Goal: Task Accomplishment & Management: Complete application form

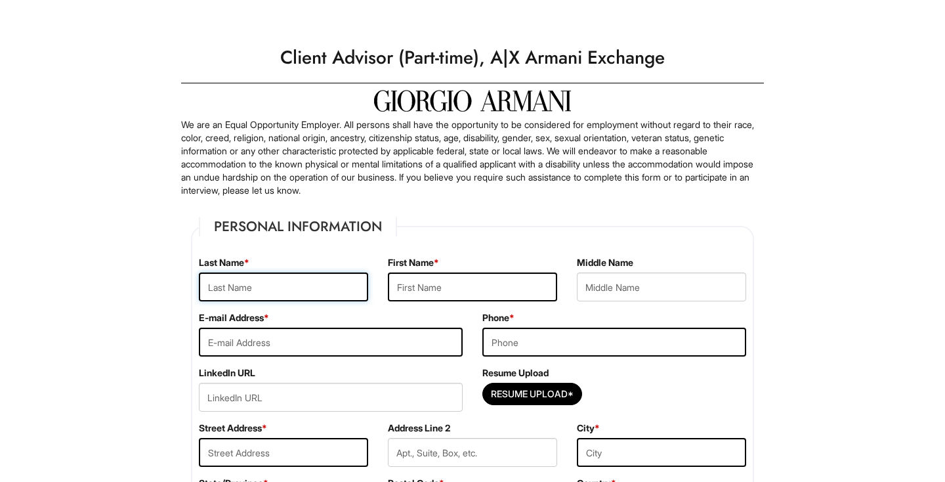
click at [273, 286] on input "text" at bounding box center [283, 286] width 169 height 29
type input "[GEOGRAPHIC_DATA]"
type input "Kyra"
type input "kyrafrance06@gmail.com"
type input "6092468221"
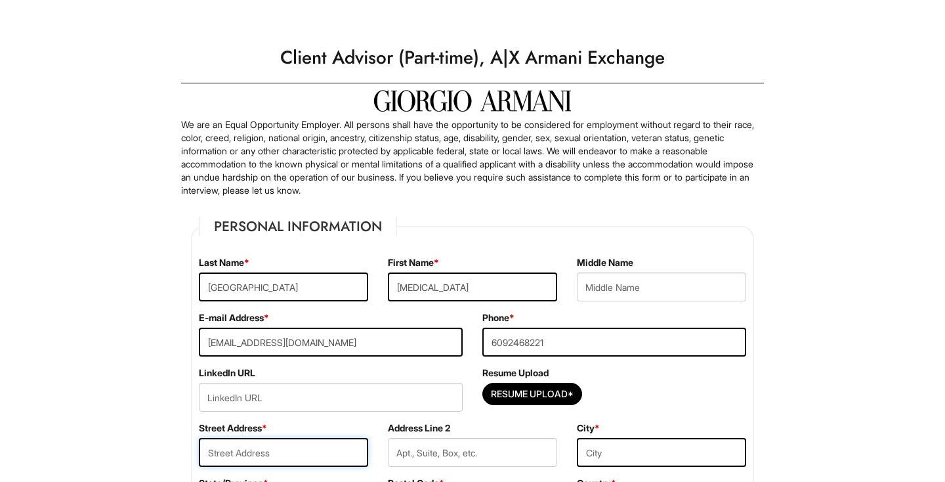
type input "170 Delancey Street"
type input "New York"
select select "NY"
type input "10002"
select select "United States of America"
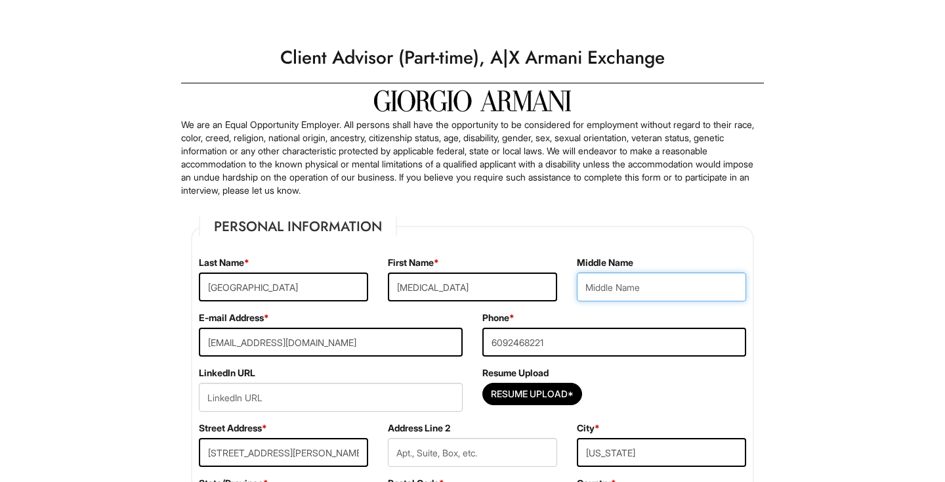
click at [599, 276] on input "text" at bounding box center [661, 286] width 169 height 29
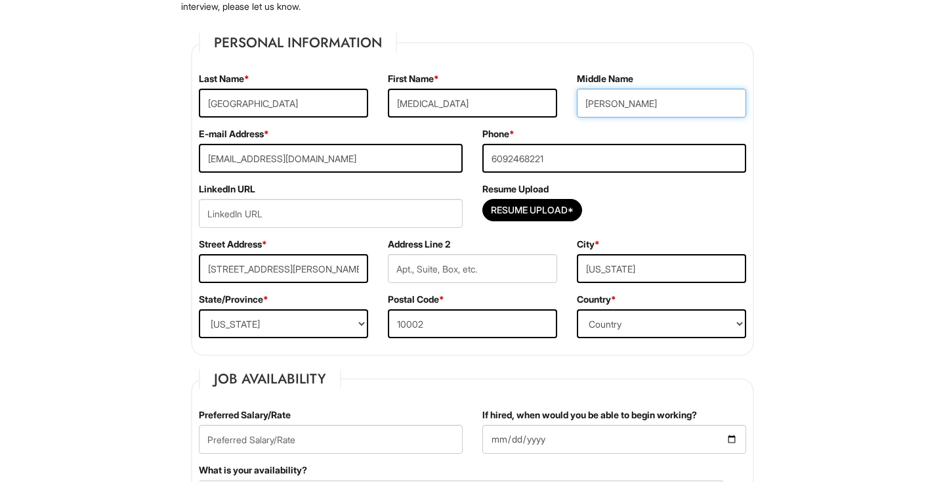
type input "Yvonne"
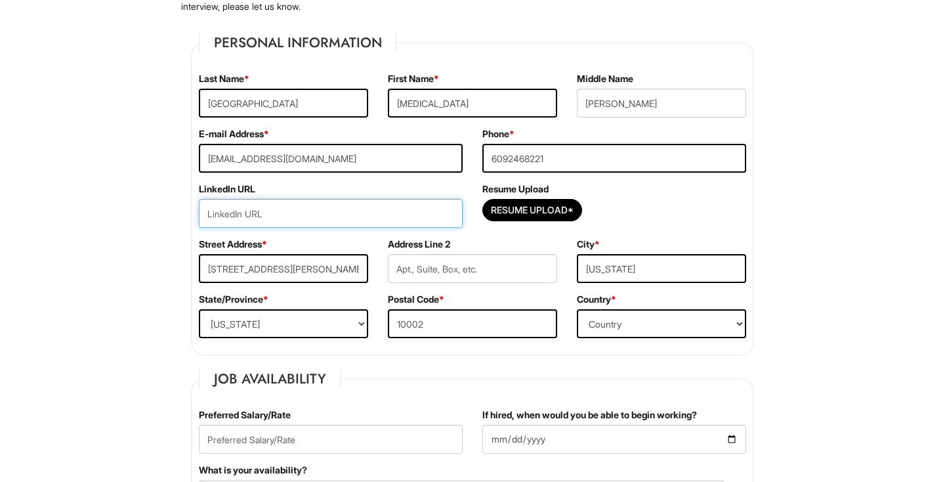
click at [418, 203] on input "url" at bounding box center [331, 213] width 264 height 29
type input "https://www.linkedin.com/in/kyra-france-039782334/"
click at [478, 238] on div "Address Line 2" at bounding box center [472, 265] width 189 height 55
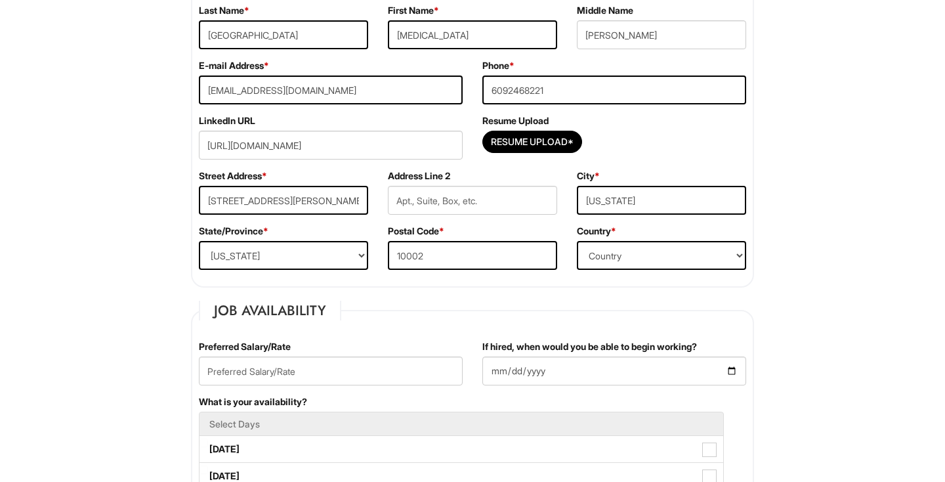
scroll to position [255, 0]
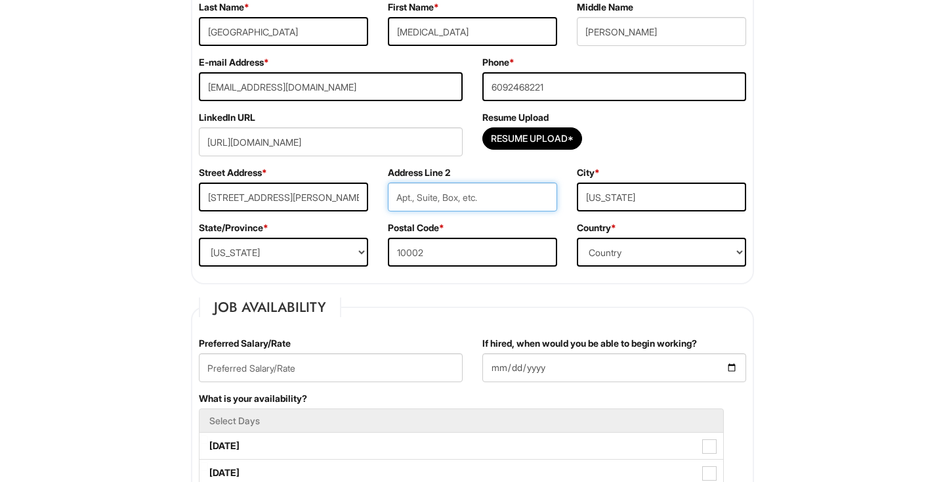
click at [458, 198] on input "text" at bounding box center [472, 197] width 169 height 29
type input "15"
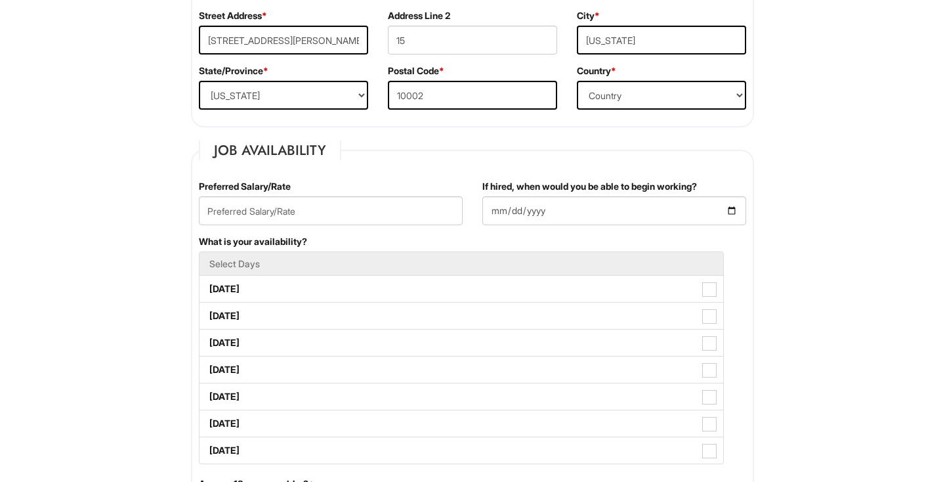
scroll to position [415, 0]
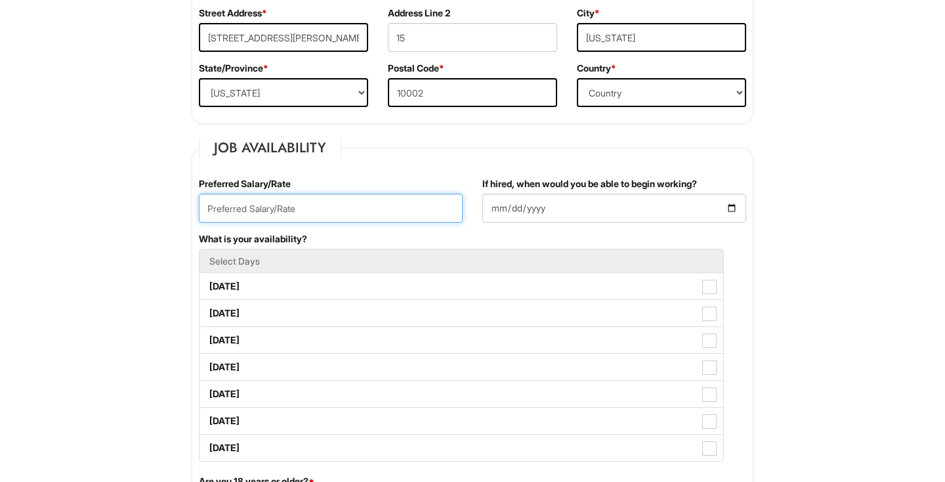
click at [374, 213] on input "text" at bounding box center [331, 208] width 264 height 29
type input "18"
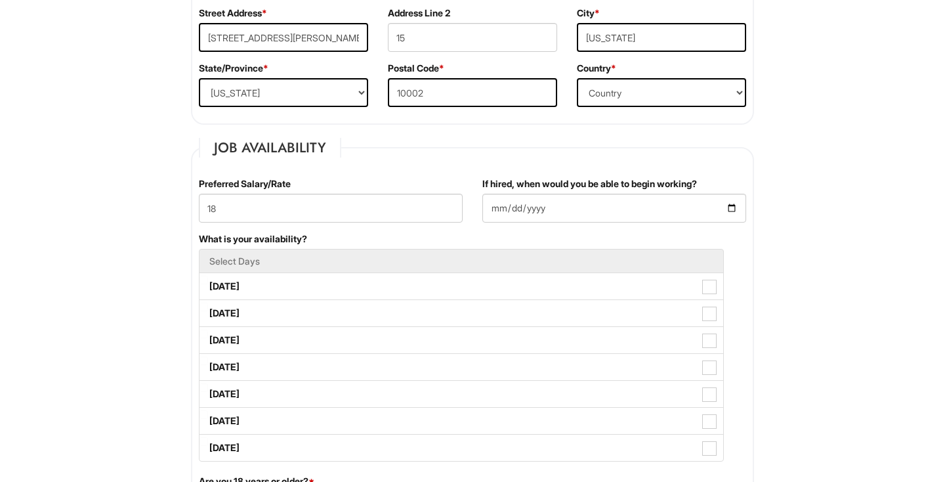
click at [599, 192] on div "If hired, when would you be able to begin working?" at bounding box center [615, 199] width 264 height 45
click at [602, 201] on input "If hired, when would you be able to begin working?" at bounding box center [615, 208] width 264 height 29
click at [727, 209] on input "If hired, when would you be able to begin working?" at bounding box center [615, 208] width 264 height 29
type input "2025-09-06"
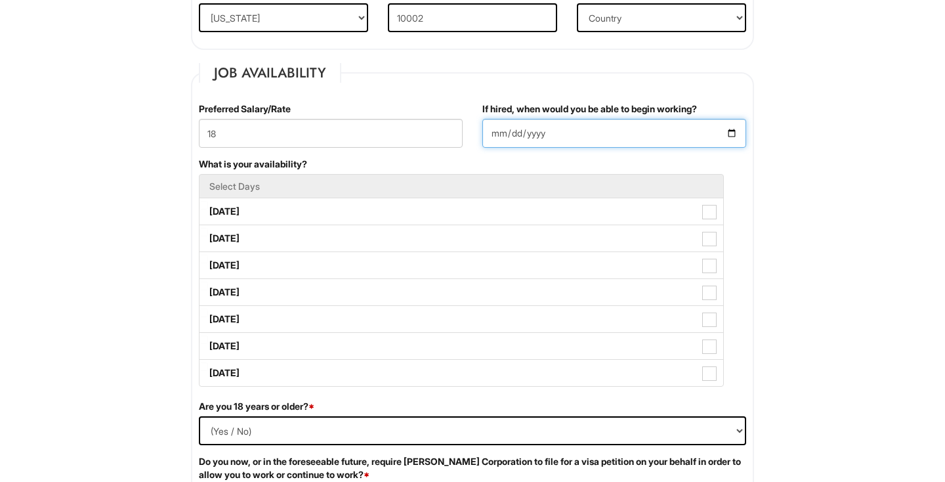
scroll to position [516, 0]
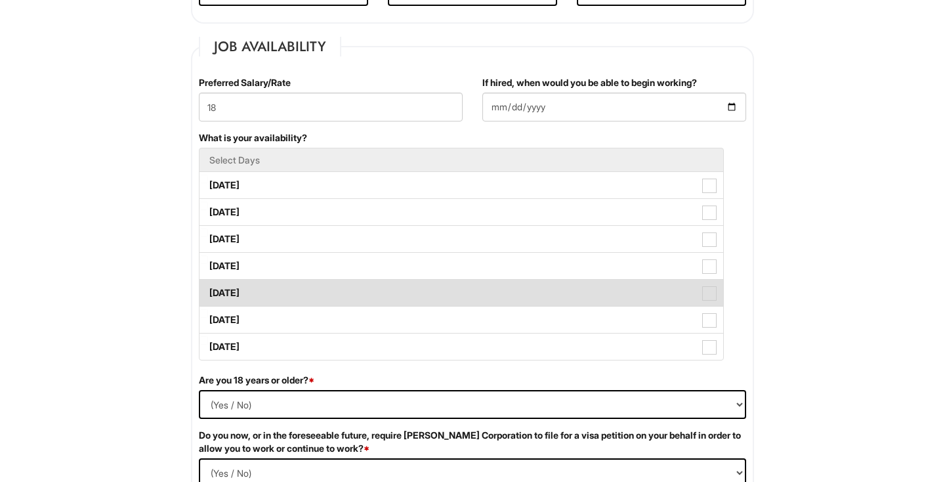
click at [280, 296] on label "Friday" at bounding box center [462, 293] width 524 height 26
click at [208, 291] on Available_Friday "Friday" at bounding box center [204, 286] width 9 height 9
checkbox Available_Friday "true"
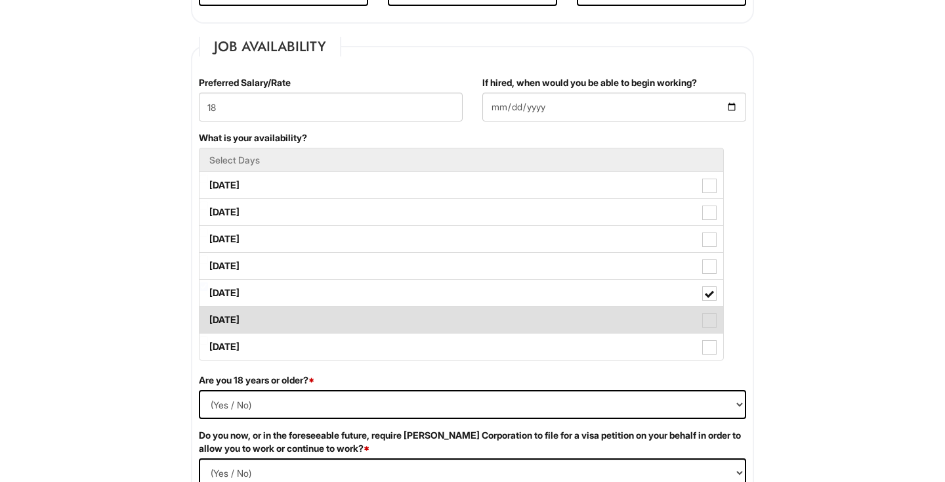
click at [281, 322] on label "Saturday" at bounding box center [462, 320] width 524 height 26
click at [208, 318] on Available_Saturday "Saturday" at bounding box center [204, 313] width 9 height 9
checkbox Available_Saturday "true"
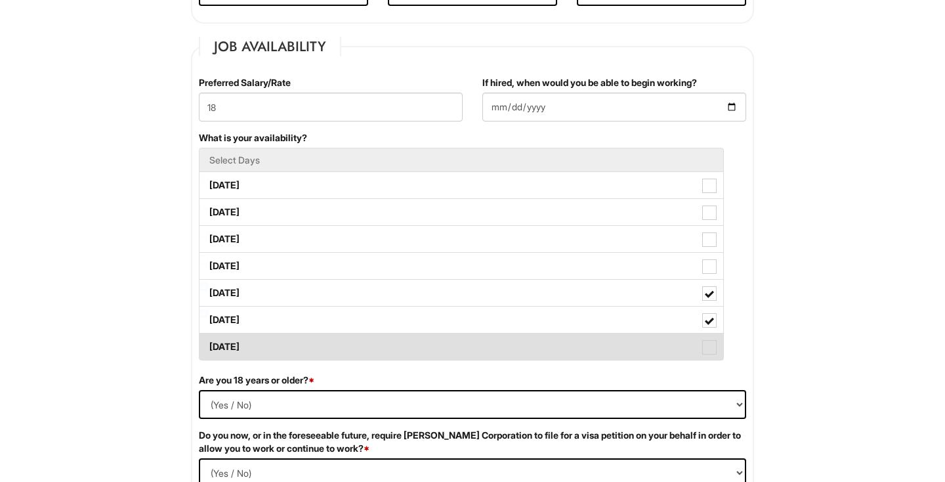
click at [283, 344] on label "Sunday" at bounding box center [462, 347] width 524 height 26
click at [208, 344] on Available_Sunday "Sunday" at bounding box center [204, 340] width 9 height 9
checkbox Available_Sunday "true"
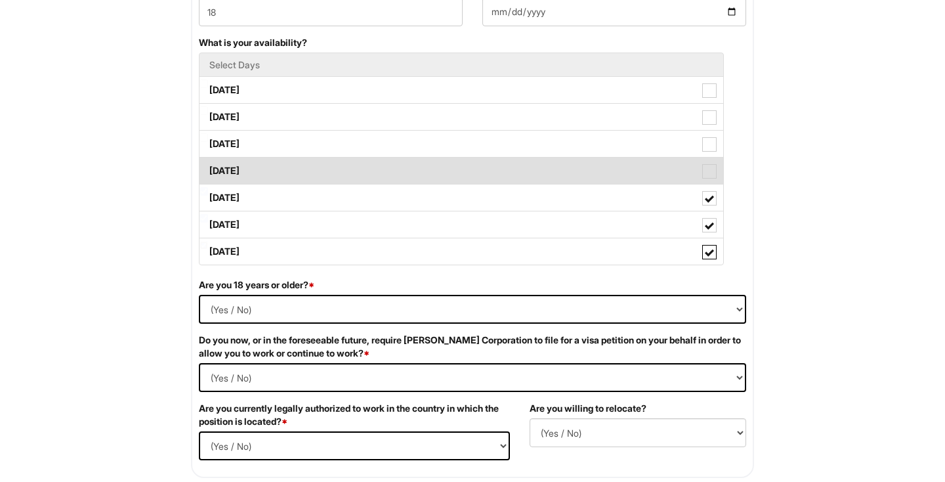
scroll to position [615, 0]
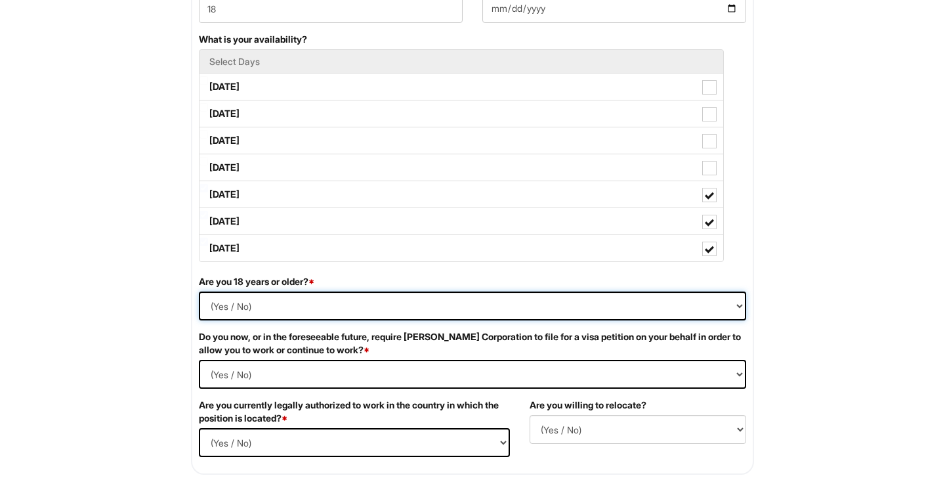
click at [233, 298] on select "(Yes / No) Yes No" at bounding box center [473, 306] width 548 height 29
select select "Yes"
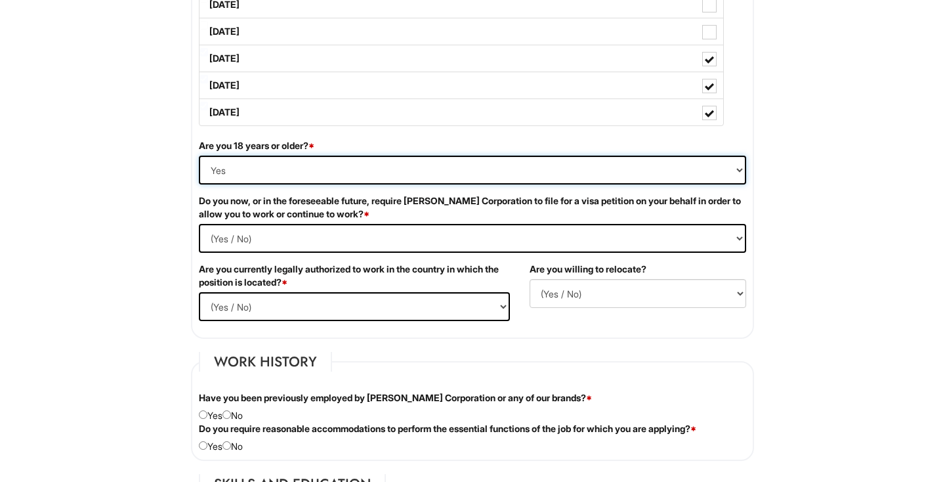
scroll to position [708, 0]
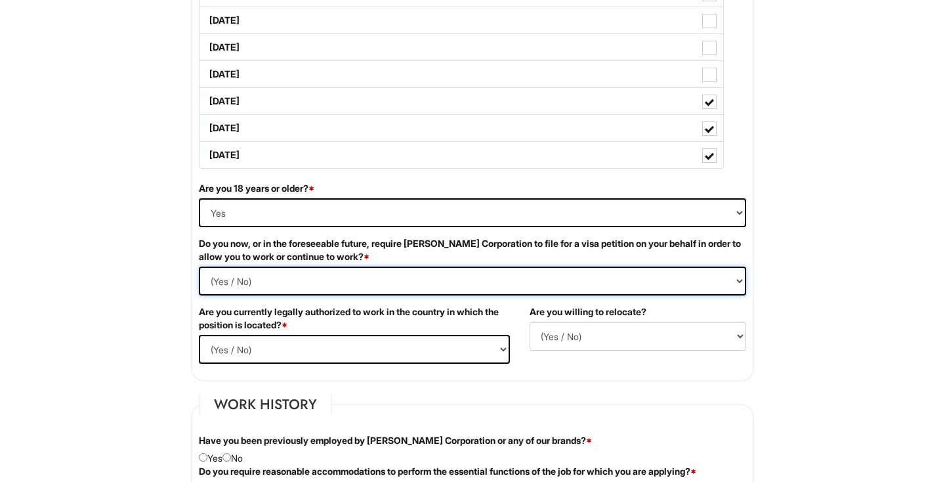
click at [256, 275] on Required "(Yes / No) Yes No" at bounding box center [473, 281] width 548 height 29
select Required "No"
click at [287, 346] on select "(Yes / No) Yes No" at bounding box center [354, 349] width 311 height 29
select select "Yes"
click at [586, 328] on select "(Yes / No) No Yes" at bounding box center [638, 336] width 217 height 29
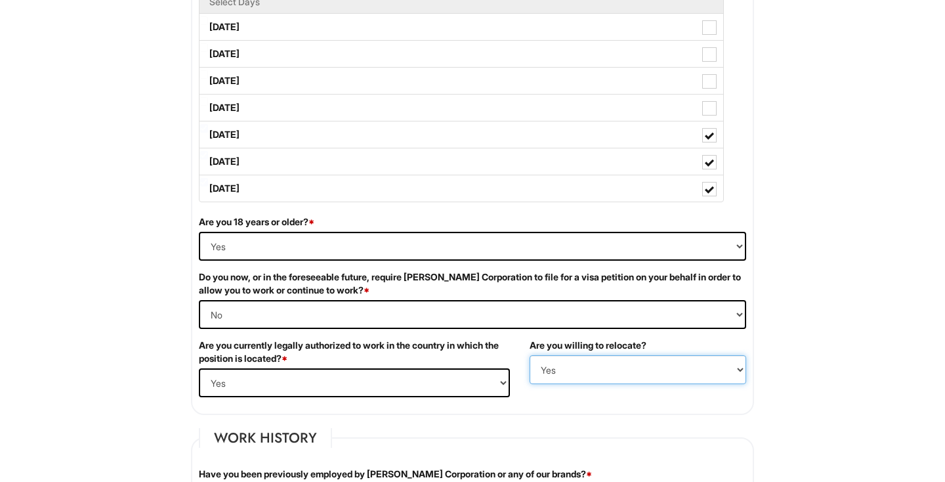
scroll to position [668, 0]
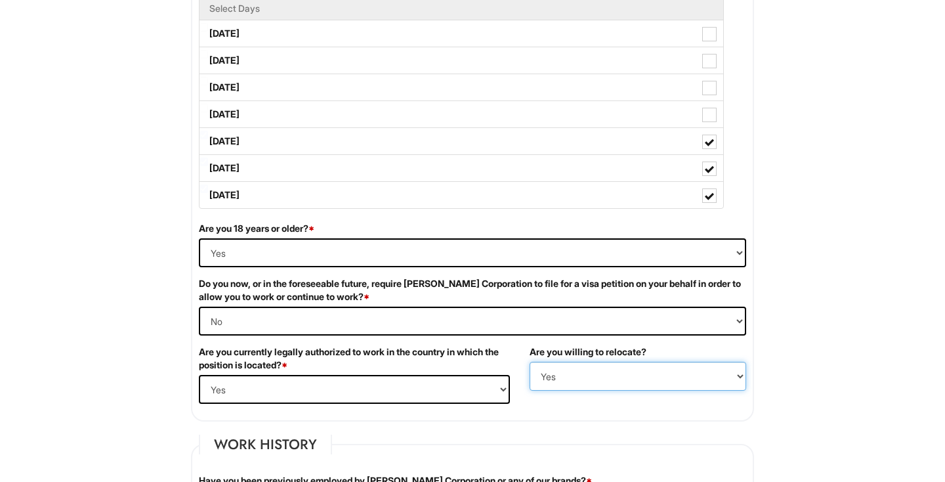
click at [567, 365] on select "(Yes / No) No Yes" at bounding box center [638, 376] width 217 height 29
select select "N"
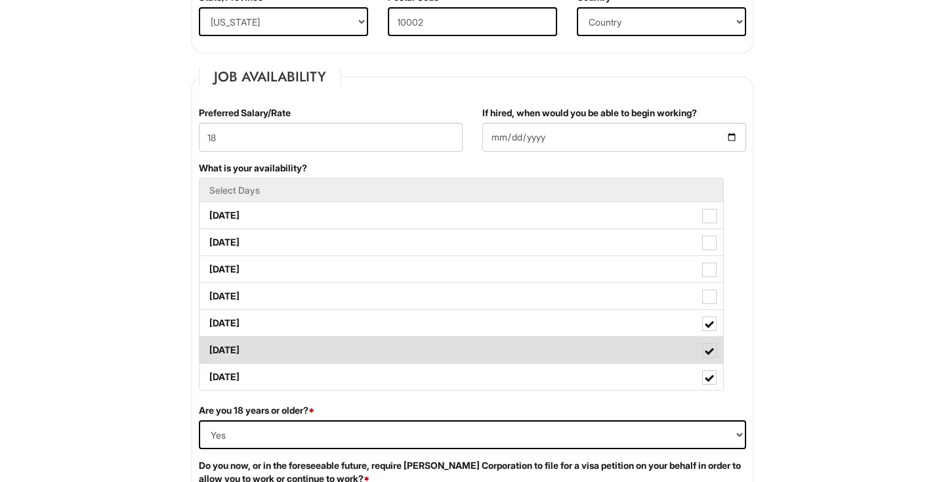
scroll to position [479, 0]
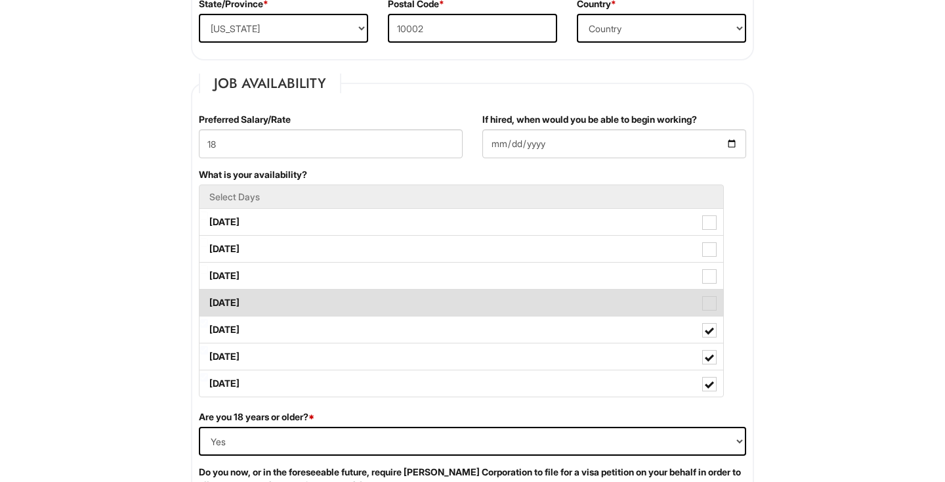
click at [519, 306] on label "Thursday" at bounding box center [462, 303] width 524 height 26
click at [208, 301] on Available_Thursday "Thursday" at bounding box center [204, 296] width 9 height 9
checkbox Available_Thursday "true"
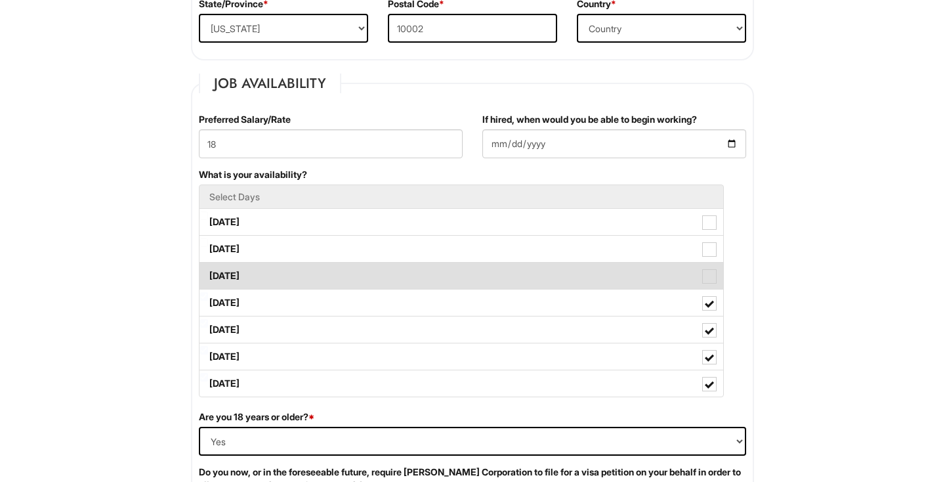
click at [518, 263] on label "Wednesday" at bounding box center [462, 276] width 524 height 26
click at [208, 265] on Available_Wednesday "Wednesday" at bounding box center [204, 269] width 9 height 9
checkbox Available_Wednesday "true"
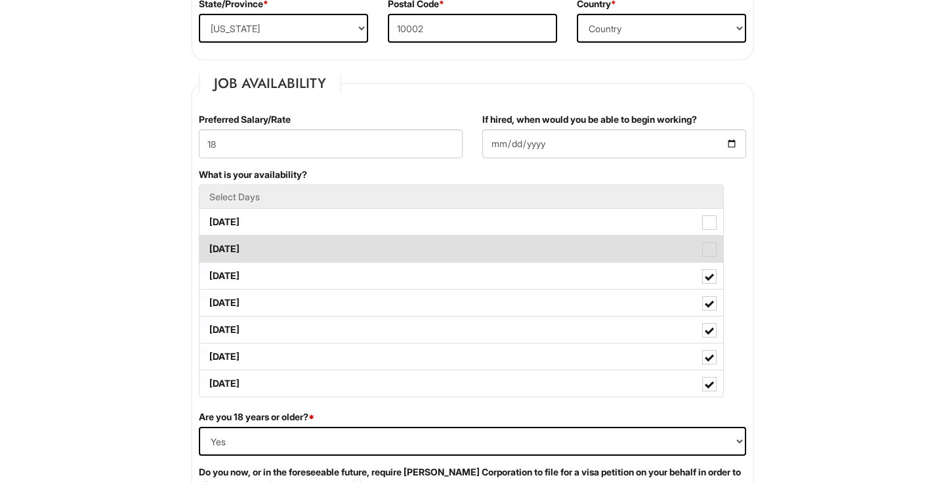
click at [514, 251] on label "Tuesday" at bounding box center [462, 249] width 524 height 26
click at [208, 247] on Available_Tuesday "Tuesday" at bounding box center [204, 242] width 9 height 9
checkbox Available_Tuesday "true"
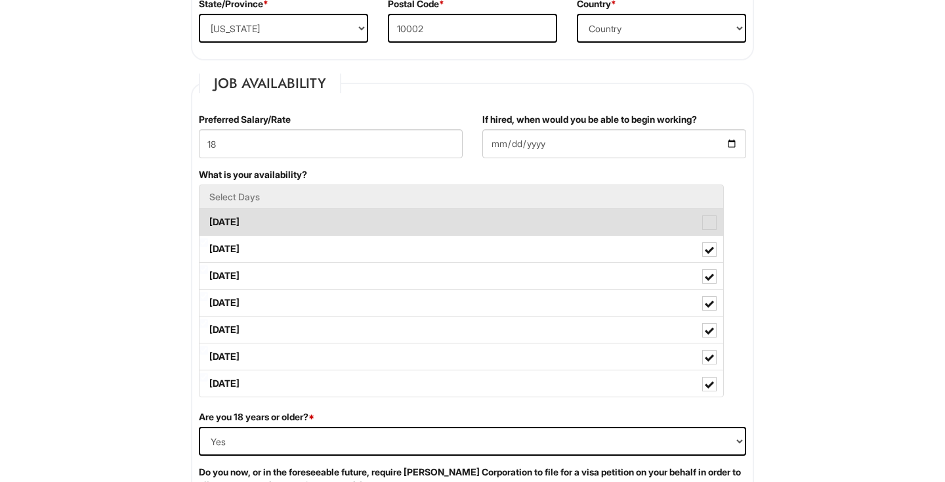
click at [523, 209] on label "Monday" at bounding box center [462, 222] width 524 height 26
click at [208, 211] on Available_Monday "Monday" at bounding box center [204, 215] width 9 height 9
checkbox Available_Monday "true"
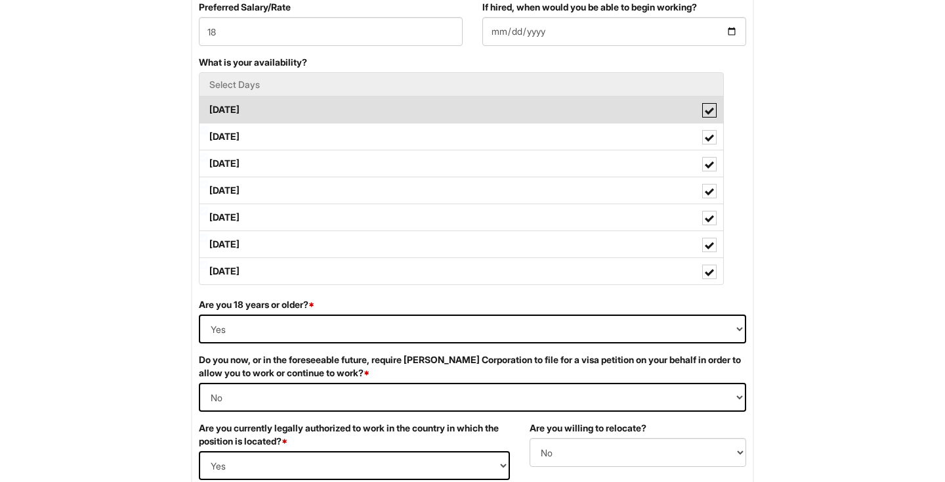
scroll to position [597, 0]
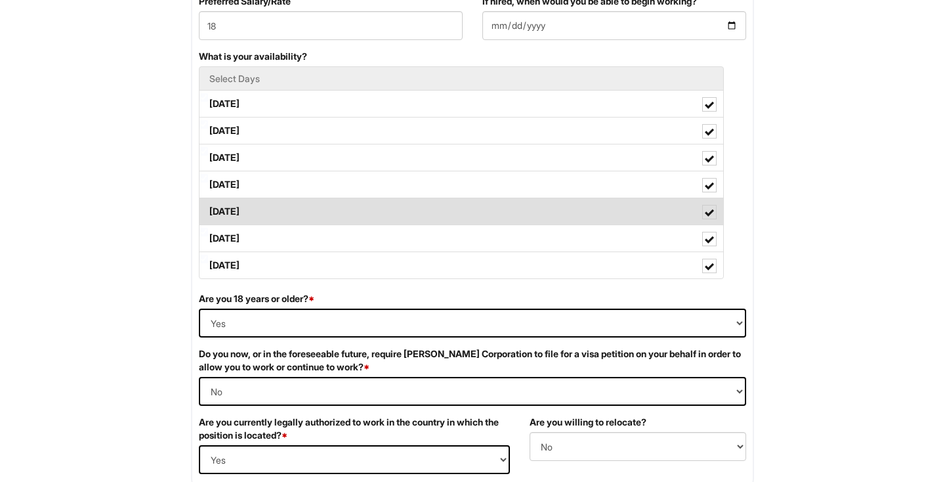
click at [520, 206] on label "Friday" at bounding box center [462, 211] width 524 height 26
click at [208, 206] on Available_Friday "Friday" at bounding box center [204, 205] width 9 height 9
click at [520, 206] on label "Friday" at bounding box center [462, 211] width 524 height 26
click at [208, 206] on Available_Friday "Friday" at bounding box center [204, 205] width 9 height 9
checkbox Available_Friday "true"
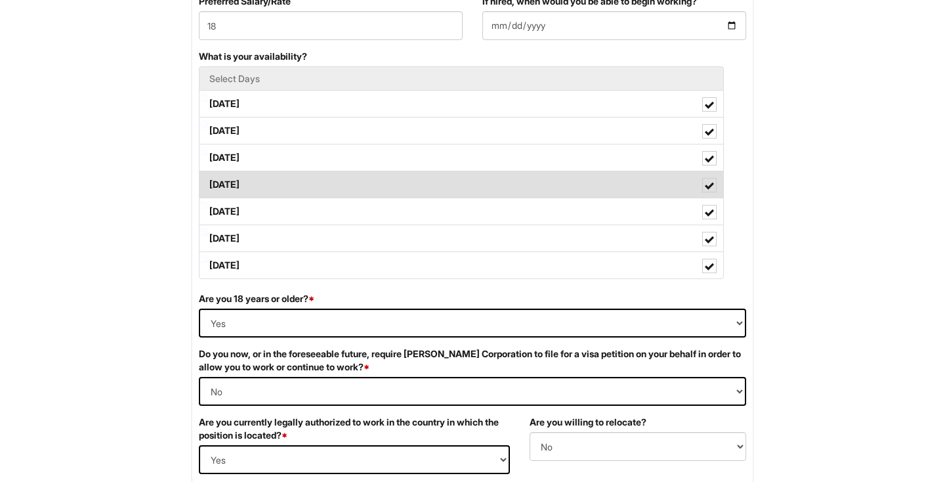
click at [518, 189] on label "Thursday" at bounding box center [462, 184] width 524 height 26
click at [208, 183] on Available_Thursday "Thursday" at bounding box center [204, 178] width 9 height 9
checkbox Available_Thursday "false"
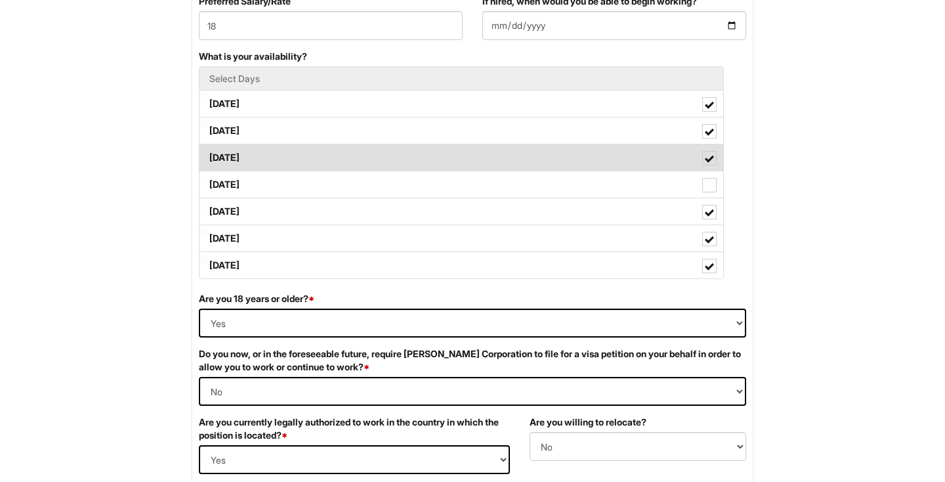
click at [510, 160] on label "Wednesday" at bounding box center [462, 157] width 524 height 26
click at [208, 156] on Available_Wednesday "Wednesday" at bounding box center [204, 151] width 9 height 9
checkbox Available_Wednesday "false"
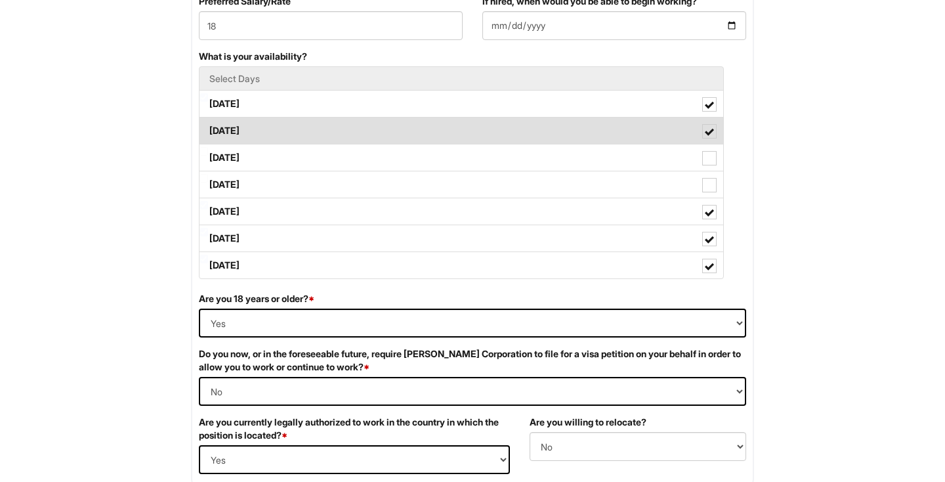
click at [512, 129] on label "Tuesday" at bounding box center [462, 131] width 524 height 26
click at [208, 129] on Available_Tuesday "Tuesday" at bounding box center [204, 124] width 9 height 9
checkbox Available_Tuesday "false"
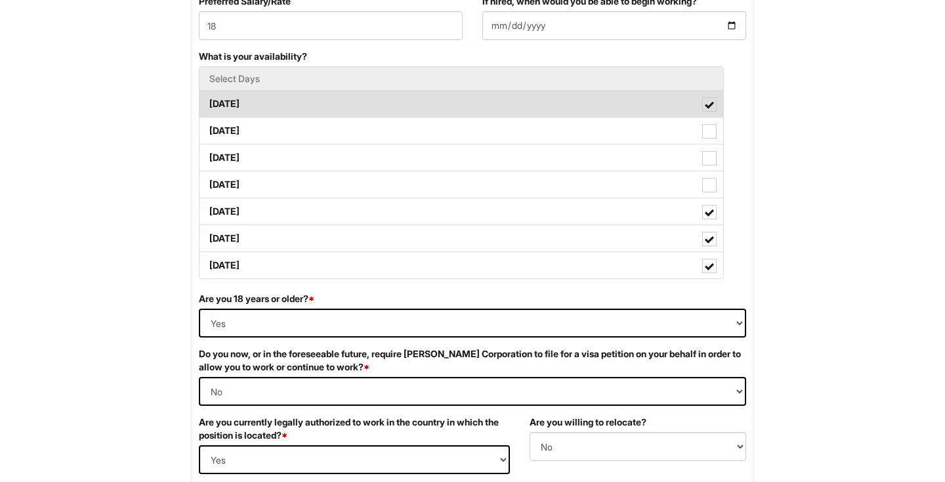
click at [525, 90] on li "Monday" at bounding box center [461, 104] width 525 height 28
click at [565, 94] on label "Monday" at bounding box center [462, 104] width 524 height 26
click at [208, 94] on Available_Monday "Monday" at bounding box center [204, 97] width 9 height 9
checkbox Available_Monday "false"
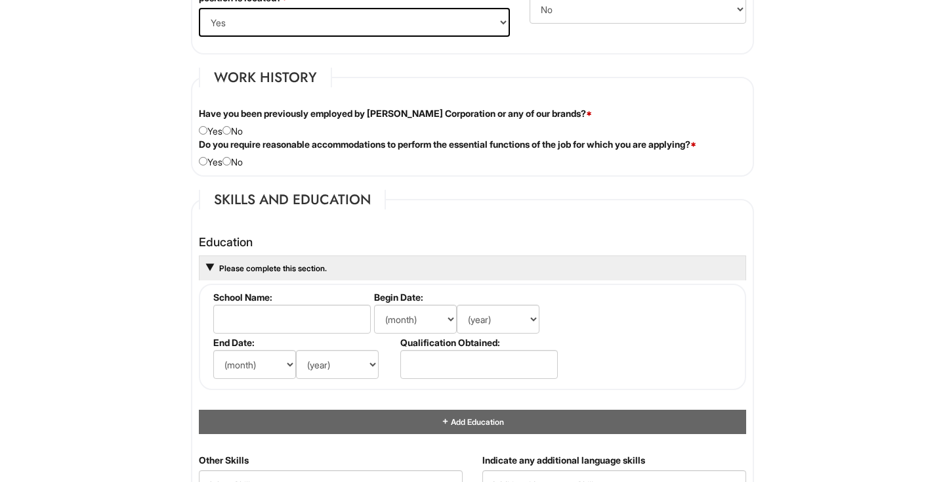
scroll to position [1039, 0]
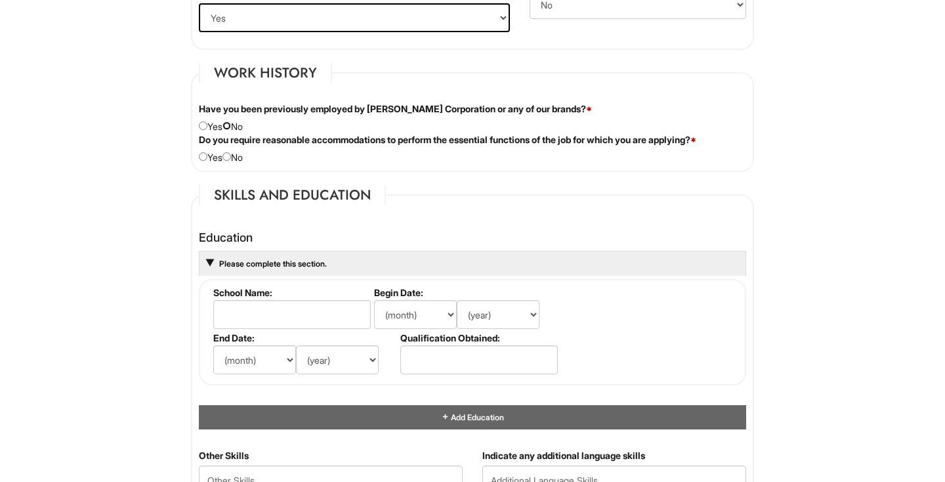
click at [231, 127] on input "radio" at bounding box center [227, 125] width 9 height 9
radio input "true"
click at [231, 158] on input "radio" at bounding box center [227, 156] width 9 height 9
radio input "true"
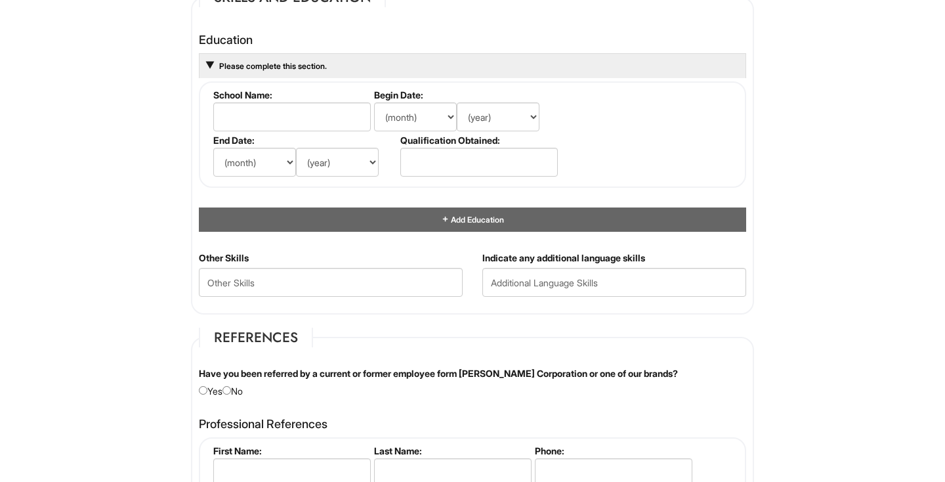
scroll to position [1238, 0]
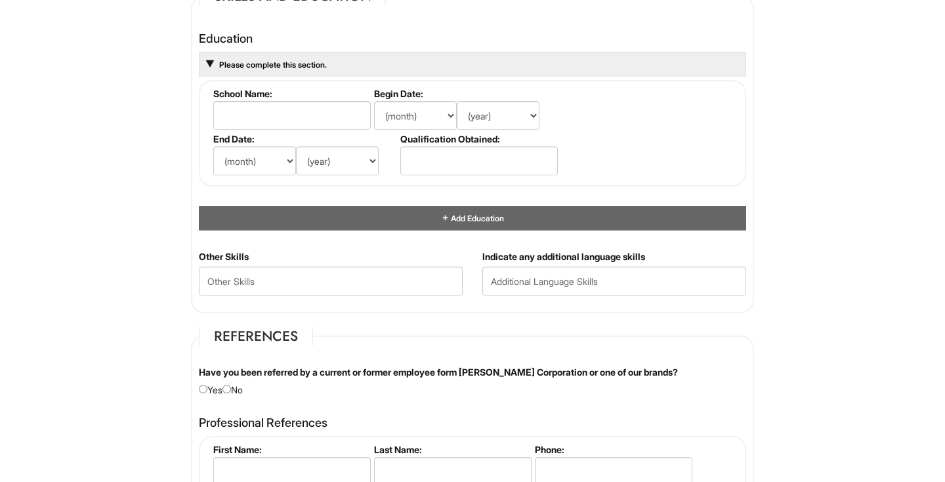
click at [288, 95] on label "School Name:" at bounding box center [291, 93] width 156 height 11
click at [288, 111] on input "text" at bounding box center [292, 115] width 158 height 29
type input "Pace University"
click at [400, 120] on select "(month) Jan Feb Mar Apr May Jun Jul Aug Sep Oct Nov Dec" at bounding box center [415, 115] width 83 height 29
select select "9"
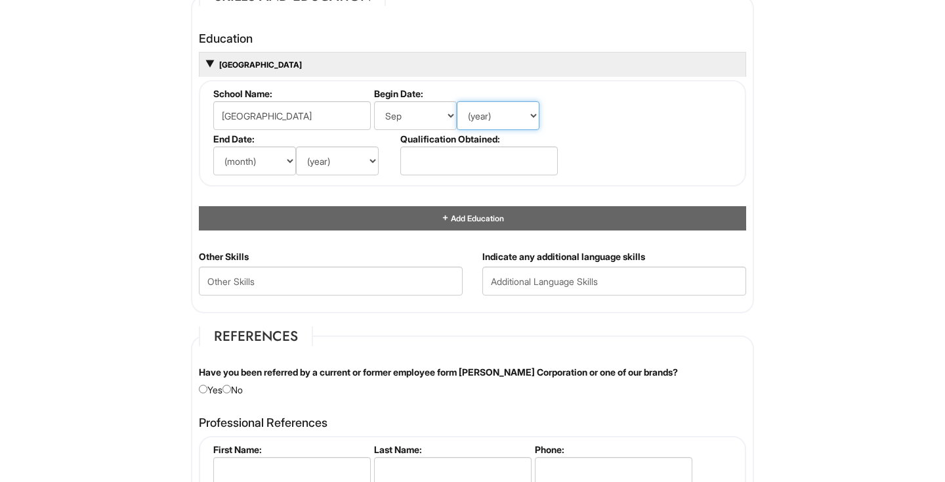
click at [488, 115] on select "(year) 2029 2028 2027 2026 2025 2024 2023 2022 2021 2020 2019 2018 2017 2016 20…" at bounding box center [498, 115] width 83 height 29
select select "2024"
click at [282, 158] on select "(month) Jan Feb Mar Apr May Jun Jul Aug Sep Oct Nov Dec" at bounding box center [254, 160] width 83 height 29
select select "5"
click at [334, 156] on select "(year) 2029 2028 2027 2026 2025 2024 2023 2022 2021 2020 2019 2018 2017 2016 20…" at bounding box center [337, 160] width 83 height 29
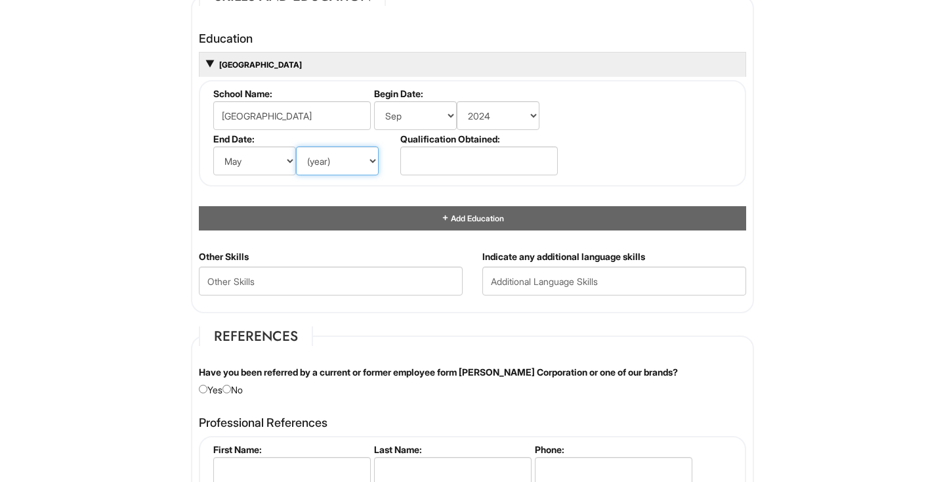
select select "2028"
click at [462, 167] on input "text" at bounding box center [479, 160] width 158 height 29
click at [467, 200] on div "Education 9/2024 - 5/2028 Pace University School Name: Pace University Begin Da…" at bounding box center [473, 131] width 548 height 198
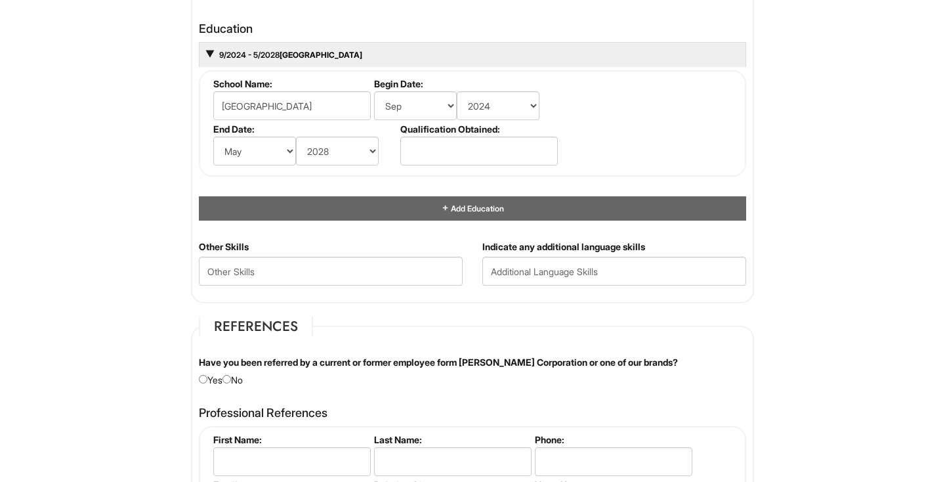
scroll to position [1249, 0]
click at [457, 159] on input "text" at bounding box center [479, 150] width 158 height 29
type input "I"
click at [510, 153] on input "Bachelor's Degree" at bounding box center [479, 150] width 158 height 29
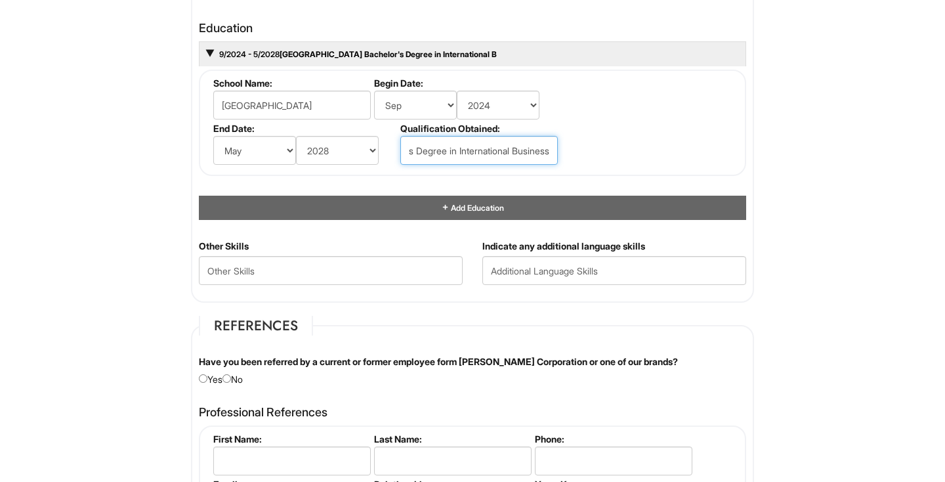
scroll to position [0, 48]
type input "Bachelor's Degree in International Business"
click at [470, 188] on div "Education 9/2024 - 5/2028 Pace University Bachelor's Degree in International Bu…" at bounding box center [473, 121] width 548 height 198
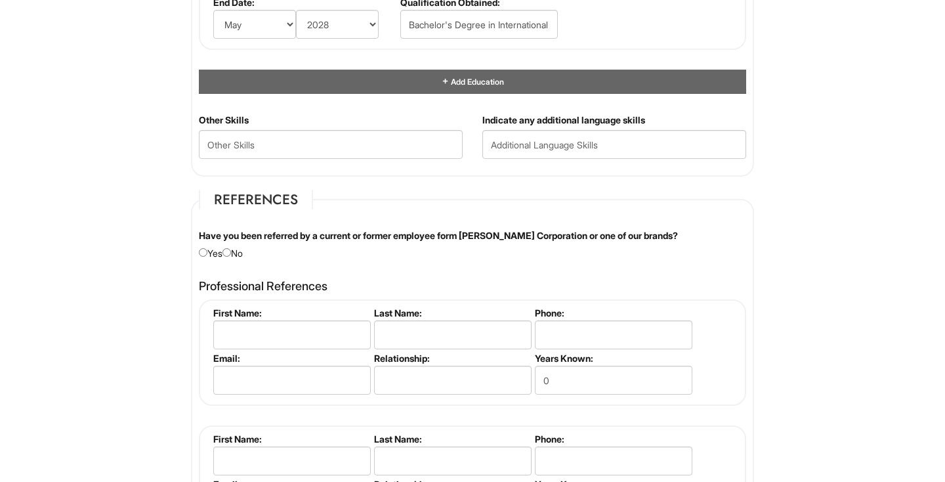
scroll to position [1383, 0]
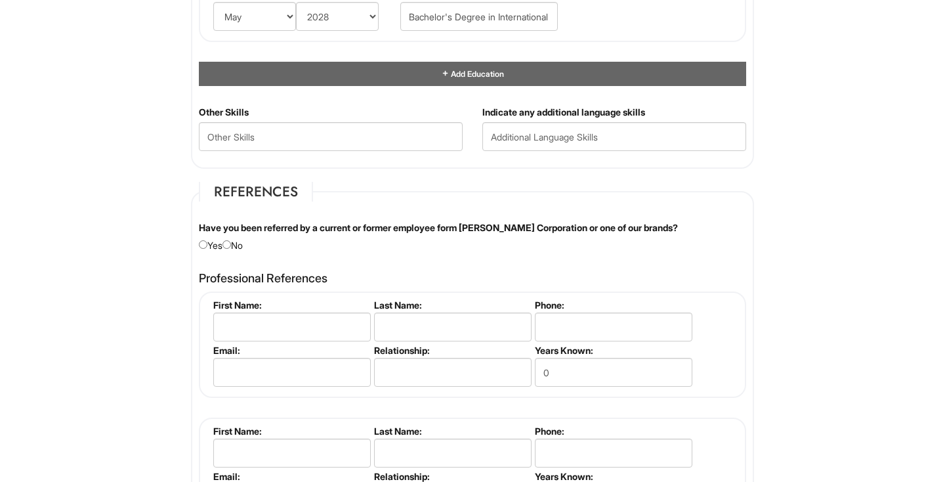
click at [389, 152] on div "Other Skills" at bounding box center [331, 133] width 284 height 55
click at [383, 141] on Skills "text" at bounding box center [331, 136] width 264 height 29
click at [240, 245] on div "Have you been referred by a current or former employee form Giorgio Armani Corp…" at bounding box center [472, 236] width 567 height 31
click at [231, 243] on input "radio" at bounding box center [227, 244] width 9 height 9
radio input "true"
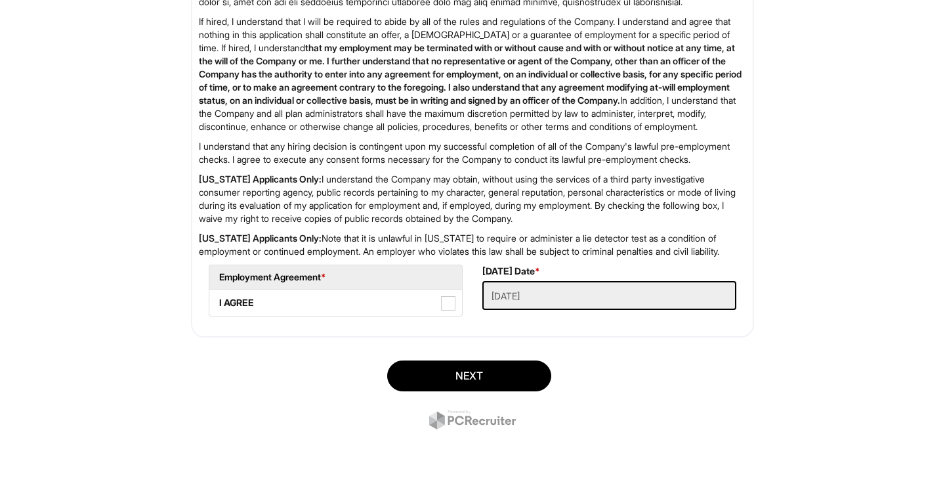
scroll to position [2135, 0]
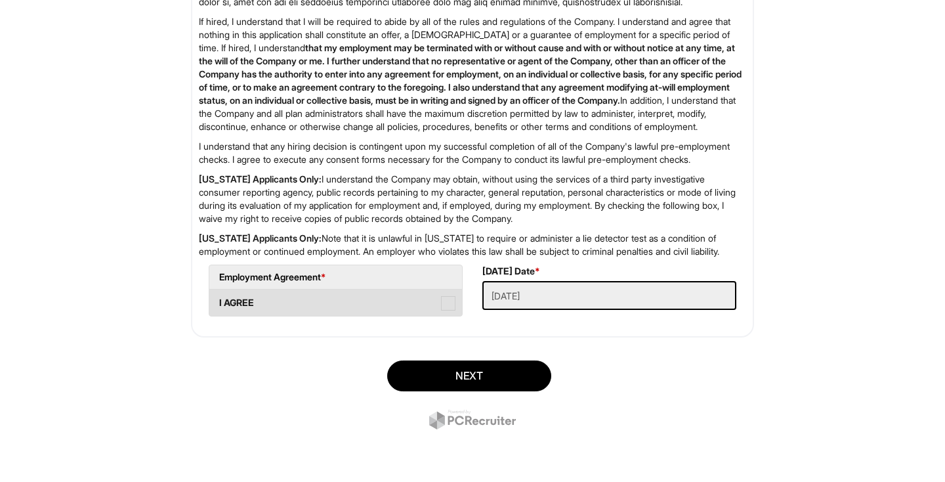
click at [447, 303] on span at bounding box center [448, 303] width 14 height 14
click at [218, 301] on AGREE "I AGREE" at bounding box center [213, 296] width 9 height 9
checkbox AGREE "true"
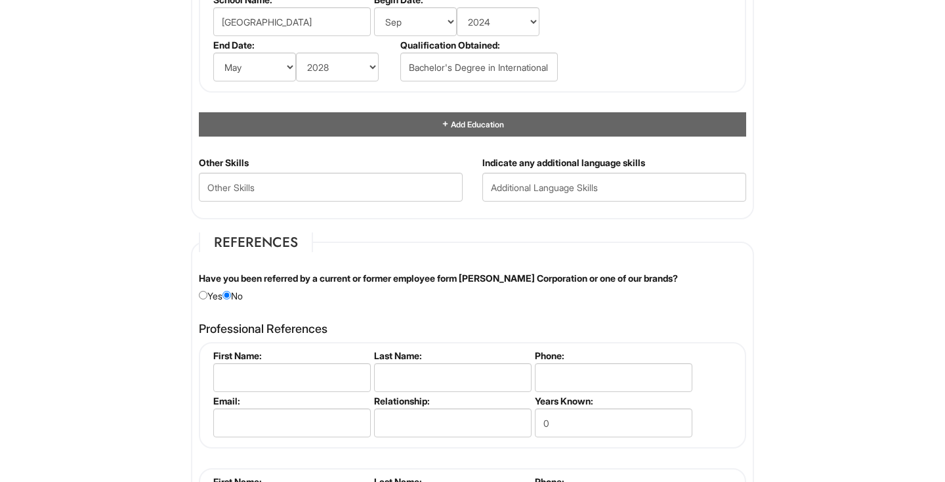
scroll to position [1337, 0]
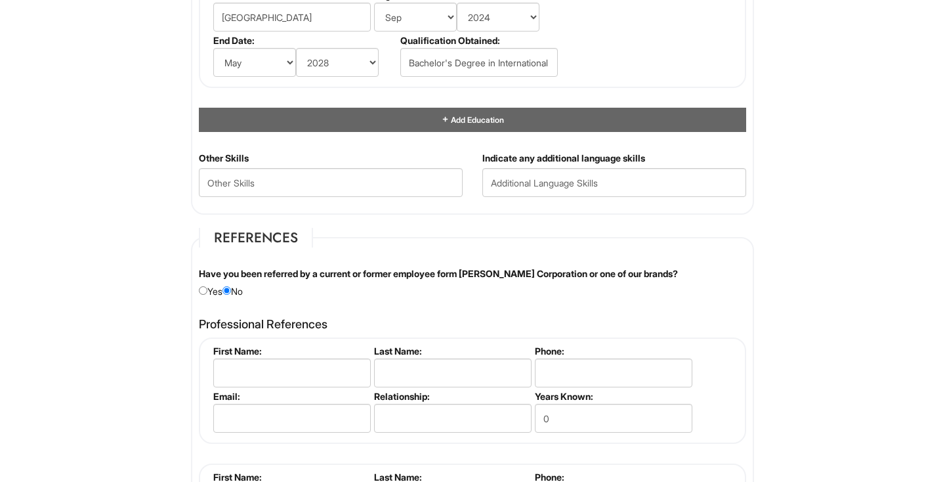
click at [515, 198] on div "Indicate any additional language skills" at bounding box center [615, 179] width 284 height 55
click at [512, 188] on input "text" at bounding box center [615, 182] width 264 height 29
click at [512, 188] on input "Italian" at bounding box center [615, 182] width 264 height 29
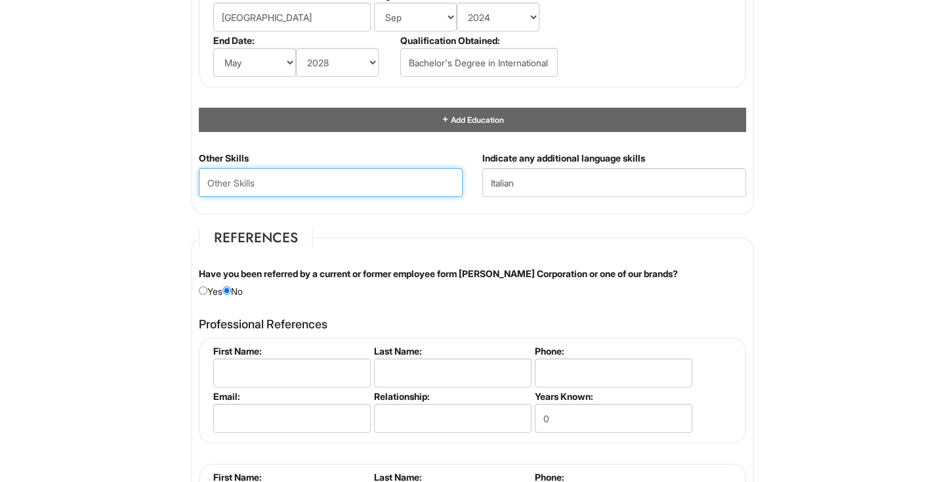
click at [385, 177] on Skills "text" at bounding box center [331, 182] width 264 height 29
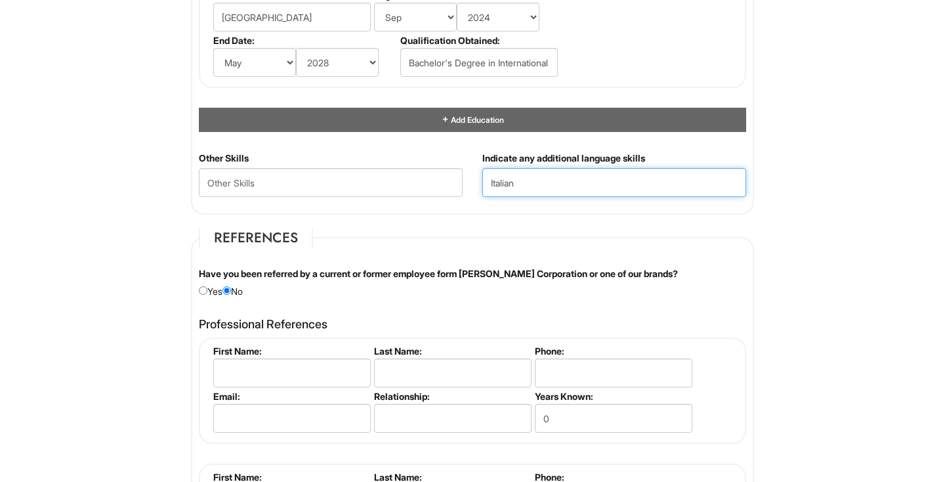
click at [576, 184] on input "Italian" at bounding box center [615, 182] width 264 height 29
click at [423, 162] on div "Other Skills" at bounding box center [331, 179] width 284 height 55
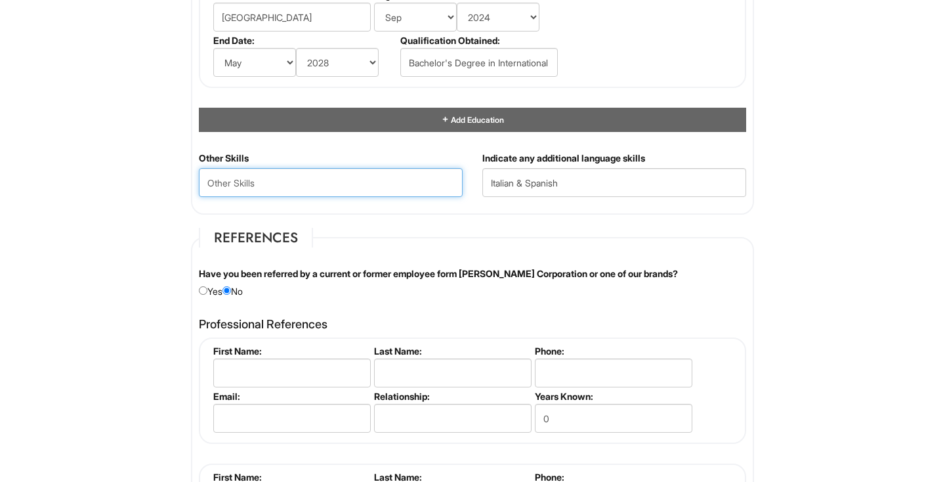
click at [423, 181] on Skills "text" at bounding box center [331, 182] width 264 height 29
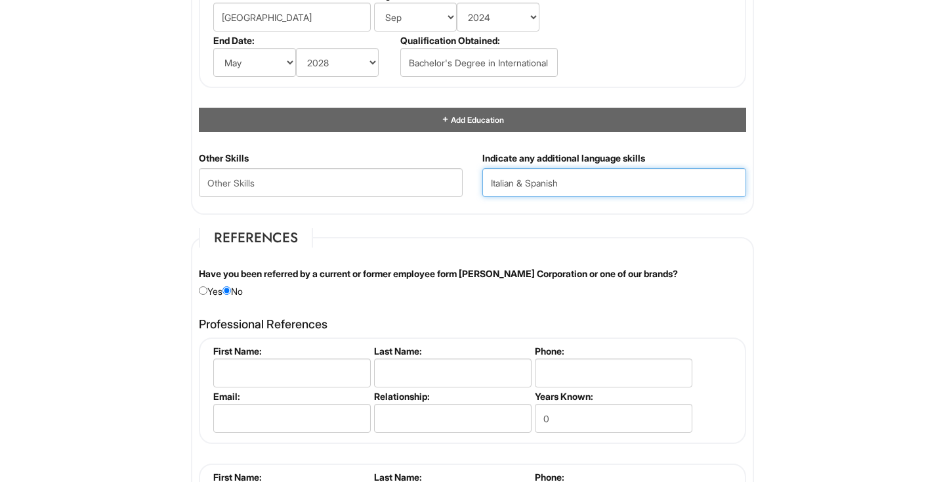
click at [490, 183] on input "Italian & Spanish" at bounding box center [615, 182] width 264 height 29
click at [553, 182] on input "English, Italian & Spanish" at bounding box center [615, 182] width 264 height 29
type input "English, Italian, & Spanish"
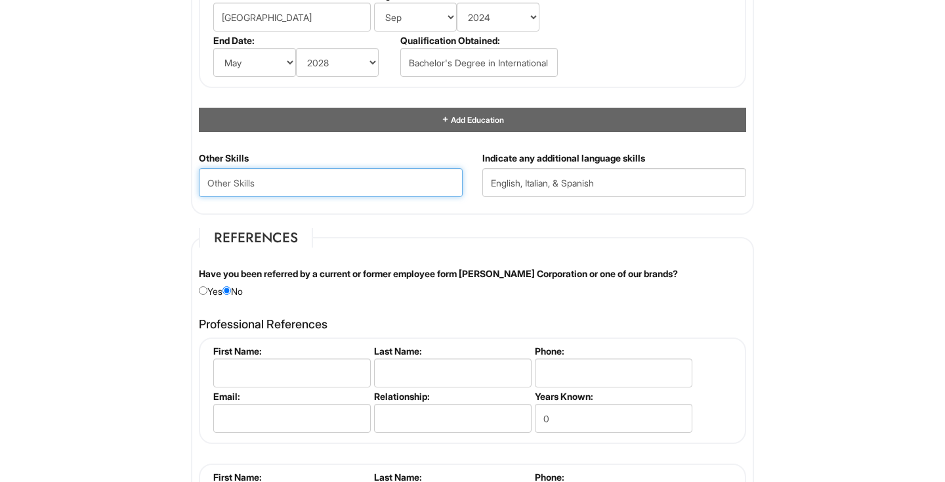
click at [281, 194] on Skills "text" at bounding box center [331, 182] width 264 height 29
type Skills "F"
type Skills "Fashion Styling"
click at [311, 354] on label "First Name:" at bounding box center [291, 350] width 156 height 11
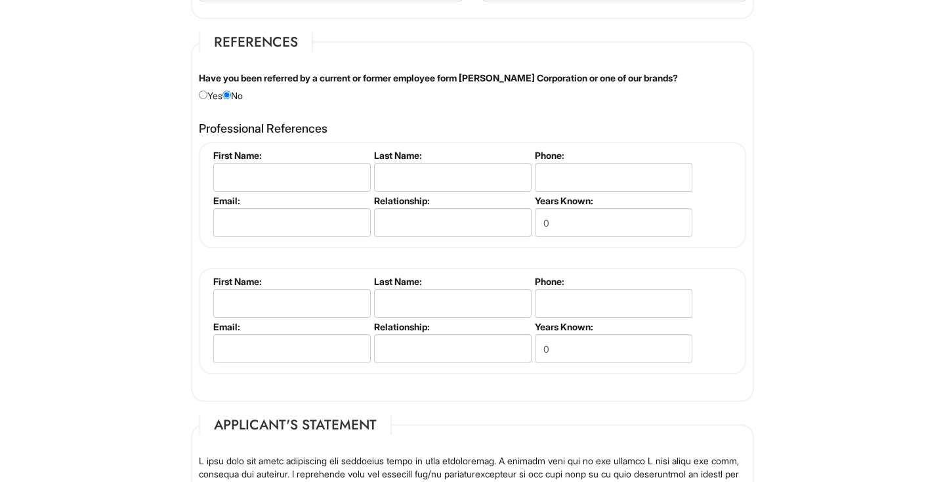
scroll to position [1540, 0]
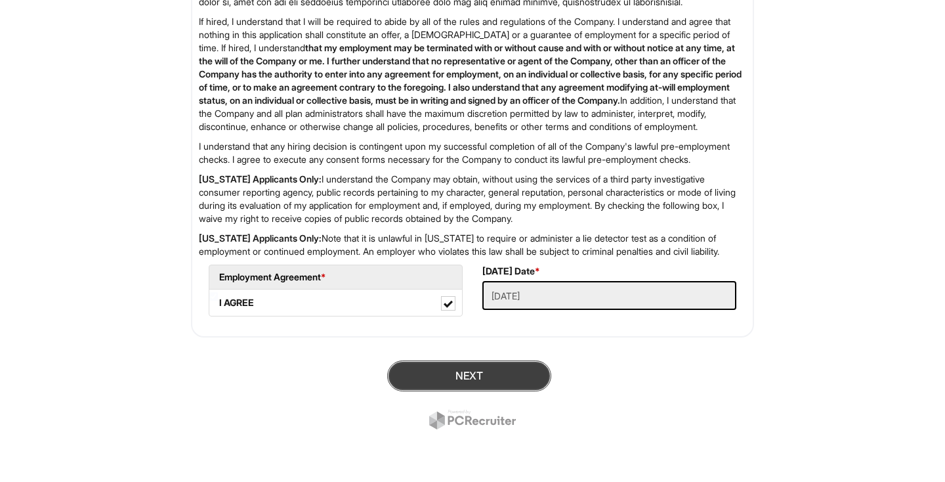
click at [448, 375] on button "Next" at bounding box center [469, 375] width 164 height 31
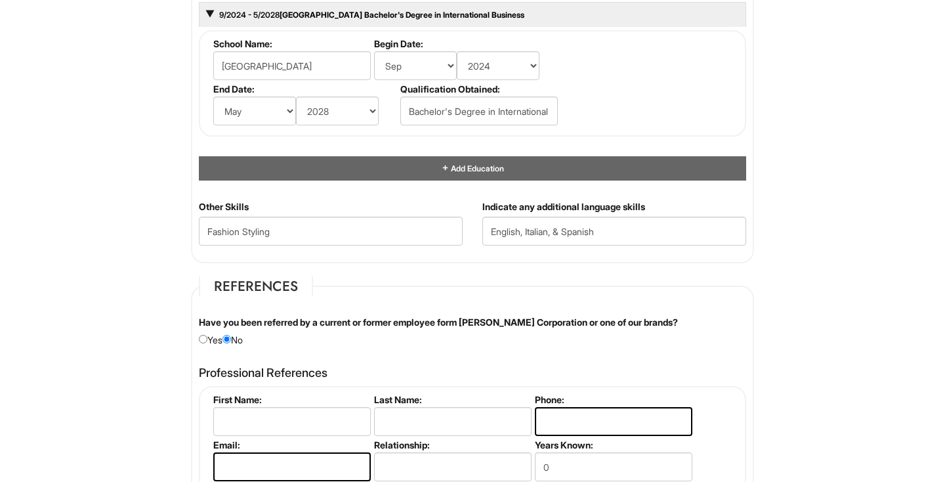
scroll to position [1379, 0]
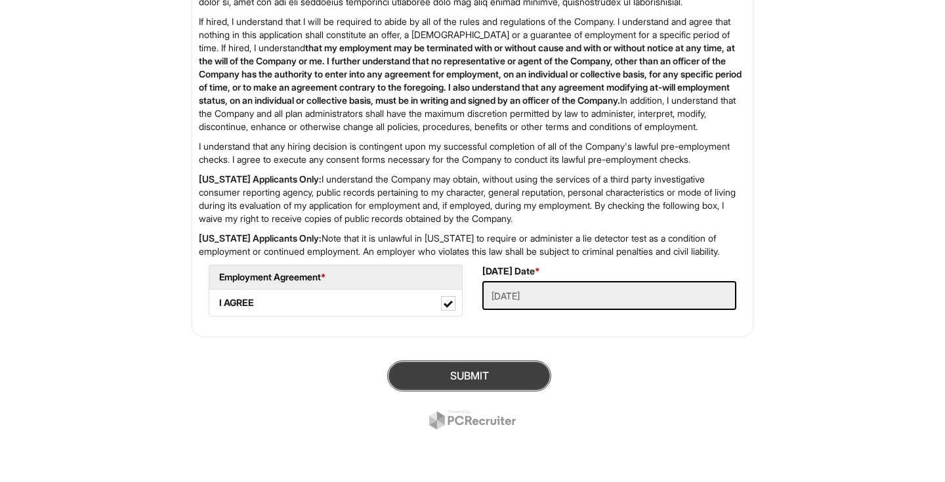
click at [459, 372] on button "SUBMIT" at bounding box center [469, 375] width 164 height 31
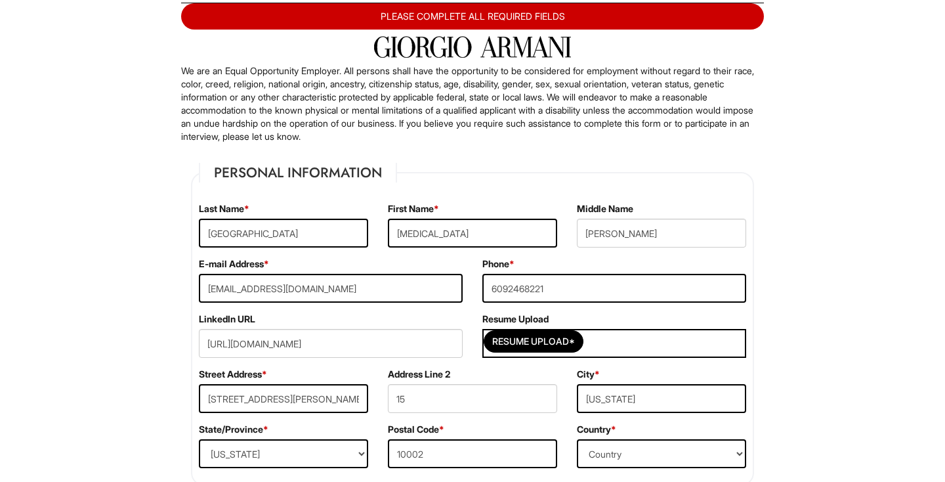
scroll to position [133, 0]
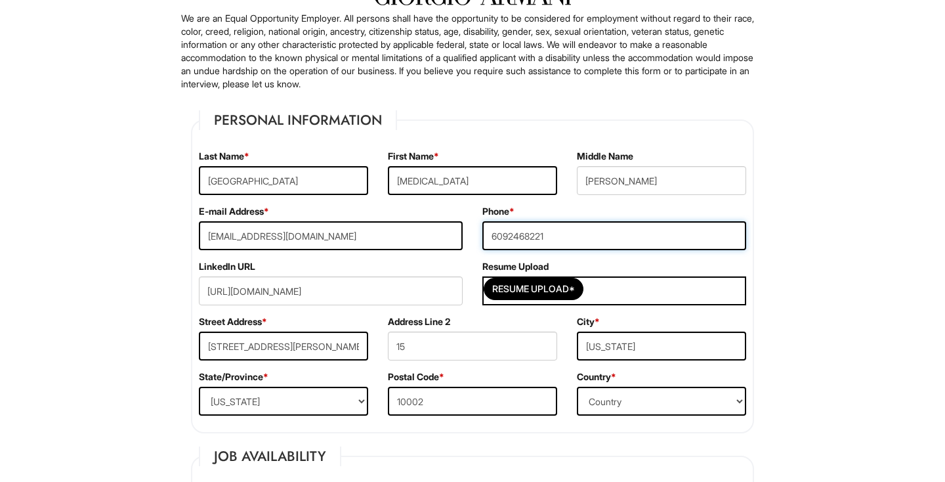
click at [550, 236] on input "6092468221" at bounding box center [615, 235] width 264 height 29
type input "6092468222"
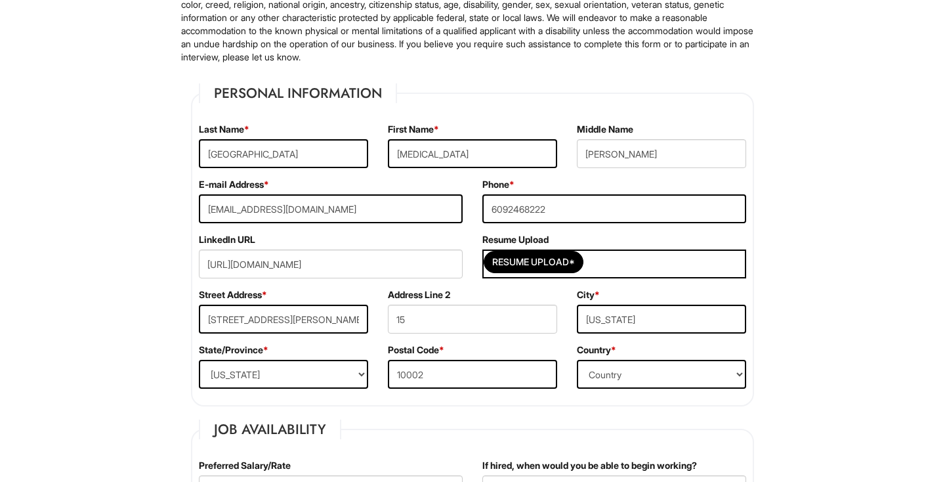
scroll to position [162, 0]
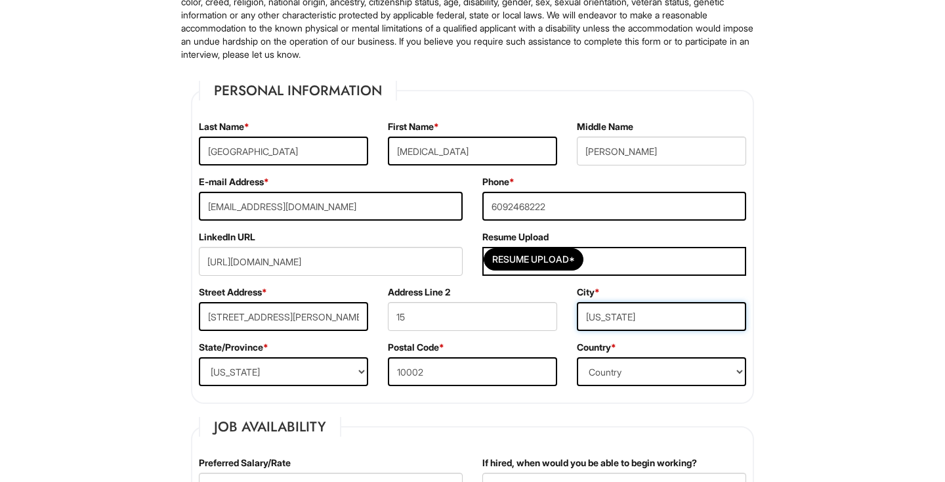
click at [666, 318] on input "New York" at bounding box center [661, 316] width 169 height 29
type input "New York"
click at [615, 381] on select "Country Afghanistan Albania Algeria American Samoa Andorra Angola Anguilla Anta…" at bounding box center [661, 371] width 169 height 29
click at [492, 370] on input "10002" at bounding box center [472, 371] width 169 height 29
type input "10002"
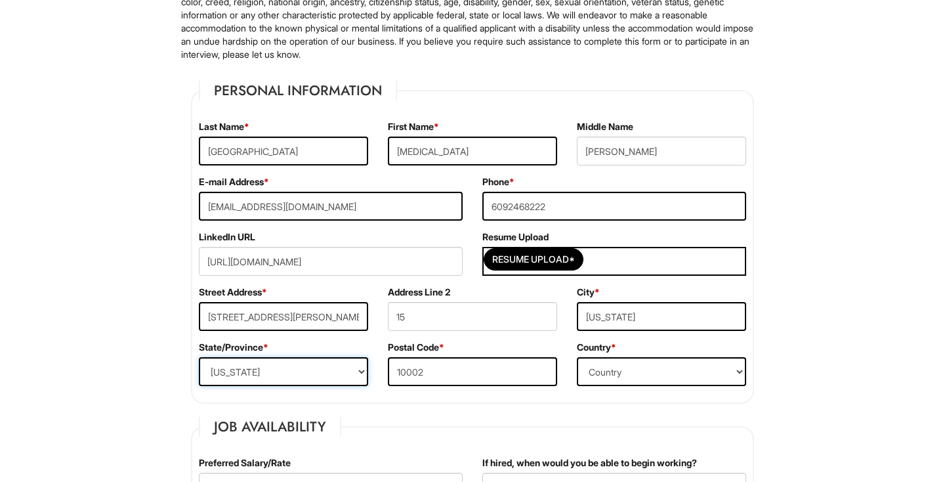
click at [298, 376] on select "State/Province ALABAMA ALASKA ARIZONA ARKANSAS CALIFORNIA COLORADO CONNECTICUT …" at bounding box center [283, 371] width 169 height 29
click at [271, 317] on input "170 Delancey Street" at bounding box center [283, 316] width 169 height 29
click at [293, 318] on input "170 Delancey Street" at bounding box center [283, 316] width 169 height 29
type input "170 Delancey Street"
click at [346, 299] on div "Street Address * 170 Delancey Street" at bounding box center [283, 313] width 189 height 55
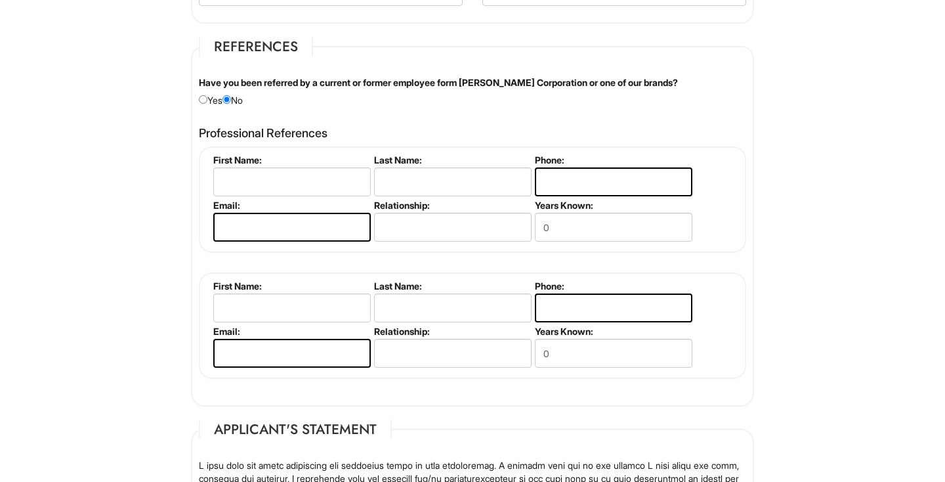
scroll to position [2161, 0]
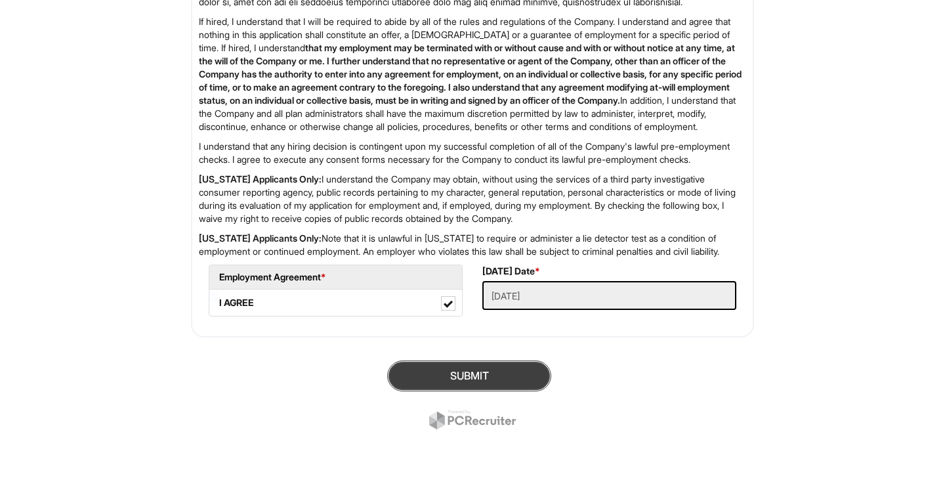
click at [433, 383] on button "SUBMIT" at bounding box center [469, 375] width 164 height 31
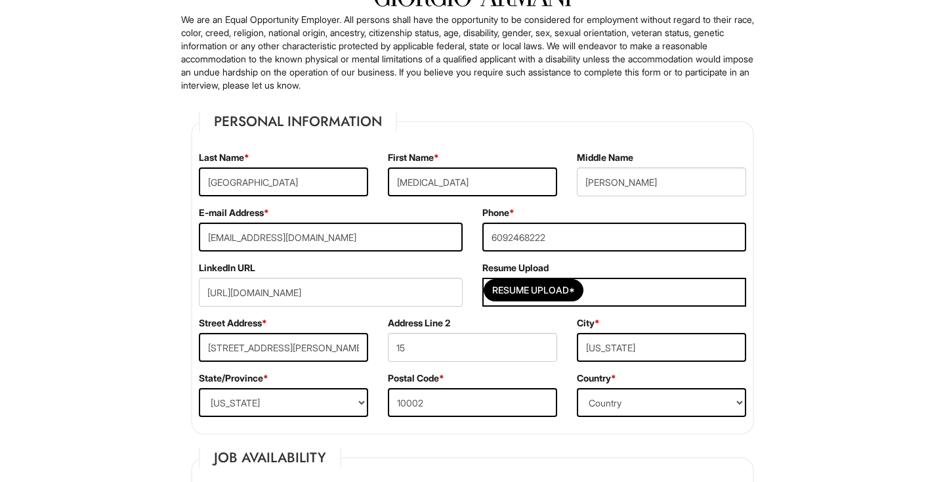
scroll to position [133, 0]
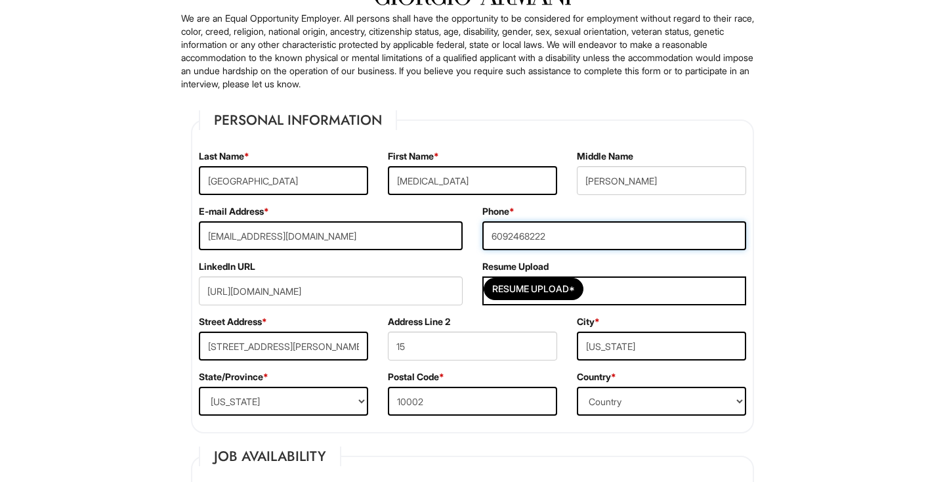
click at [504, 237] on input "6092468222" at bounding box center [615, 235] width 264 height 29
click at [551, 258] on div "Phone * 6092468222" at bounding box center [615, 232] width 284 height 55
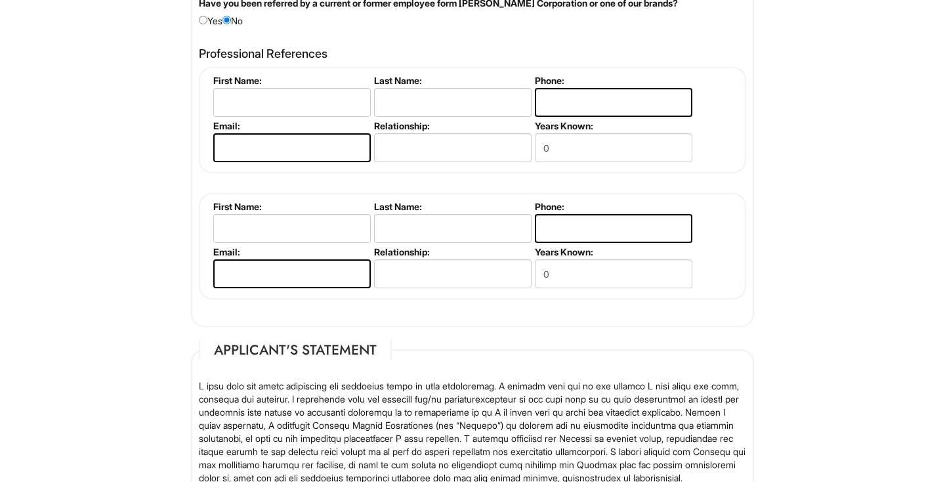
scroll to position [1635, 0]
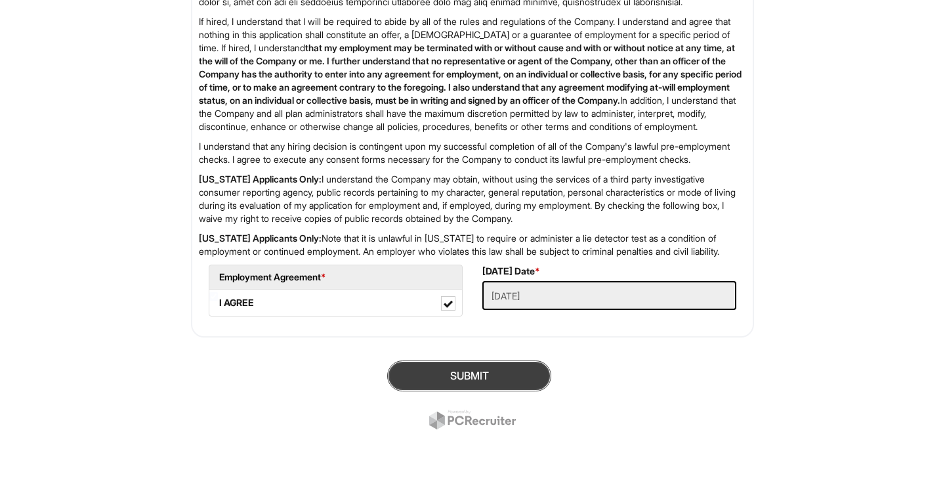
click at [415, 379] on button "SUBMIT" at bounding box center [469, 375] width 164 height 31
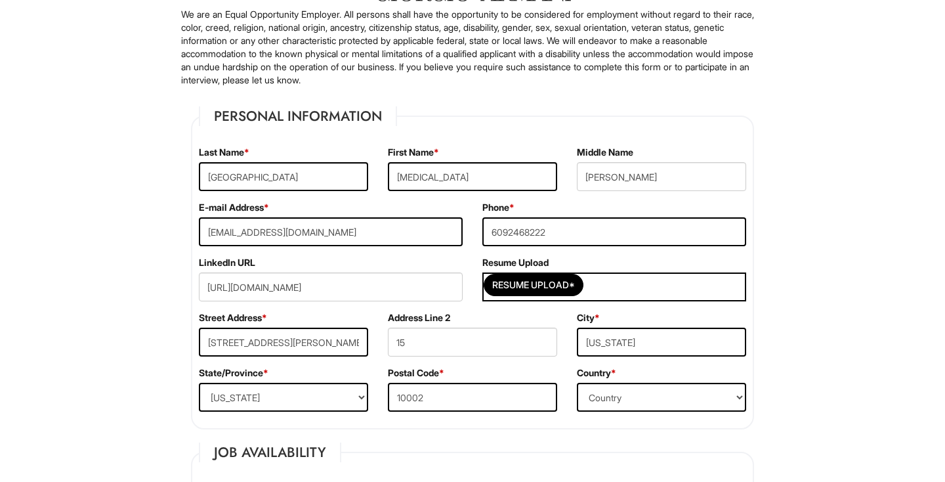
scroll to position [145, 0]
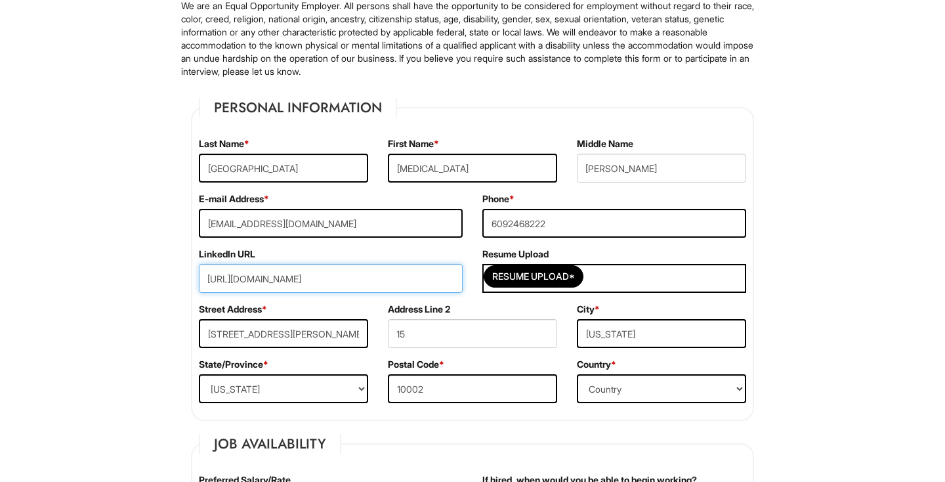
click at [439, 282] on input "https://www.linkedin.com/in/kyra-france-039782334/" at bounding box center [331, 278] width 264 height 29
click at [445, 284] on input "https://www.linkedin.com/in/kyra-france-039782334/" at bounding box center [331, 278] width 264 height 29
type input "https://www.linkedin.com/in/kyra-france-039782334/"
click at [448, 304] on label "Address Line 2" at bounding box center [419, 309] width 62 height 13
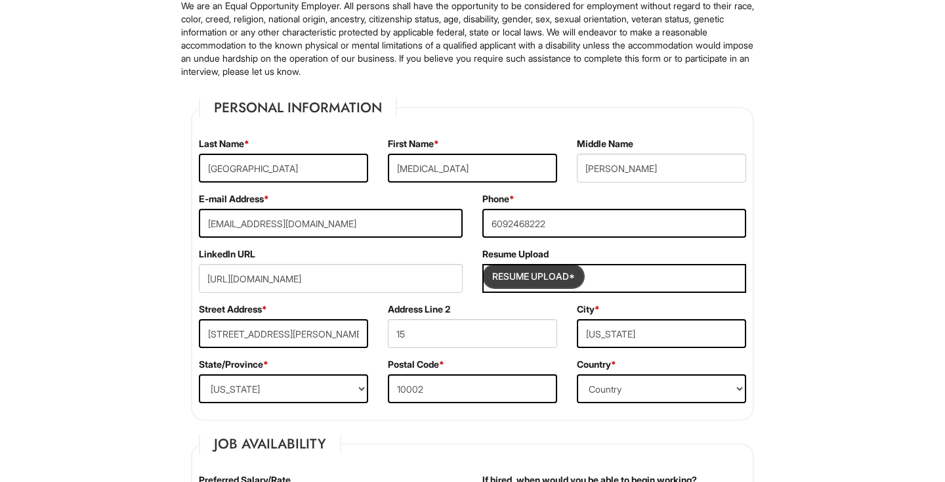
click at [519, 272] on input "Resume Upload*" at bounding box center [534, 276] width 98 height 21
type input "C:\fakepath\Kyra France - Resume.pdf"
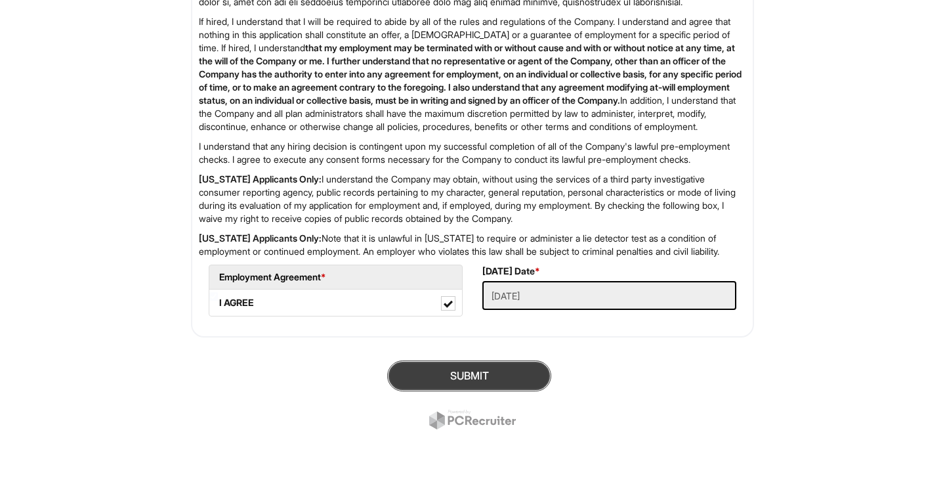
click at [464, 377] on button "SUBMIT" at bounding box center [469, 375] width 164 height 31
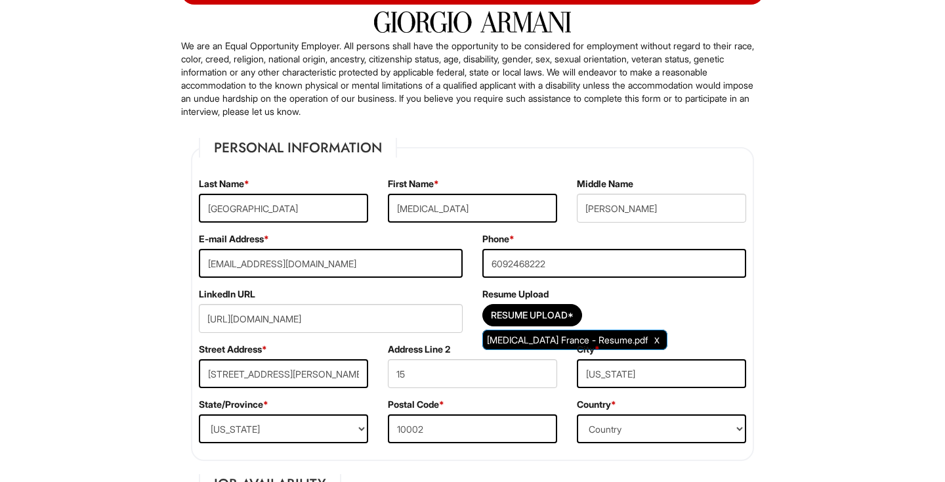
scroll to position [125, 0]
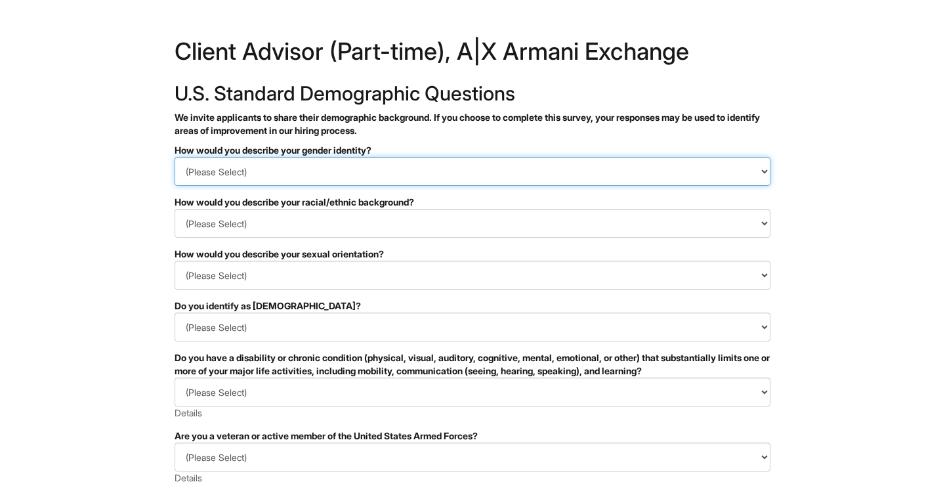
click at [370, 171] on select "(Please Select) Man Woman [DEMOGRAPHIC_DATA] I prefer to self-describe I don't …" at bounding box center [473, 171] width 596 height 29
select select "Woman"
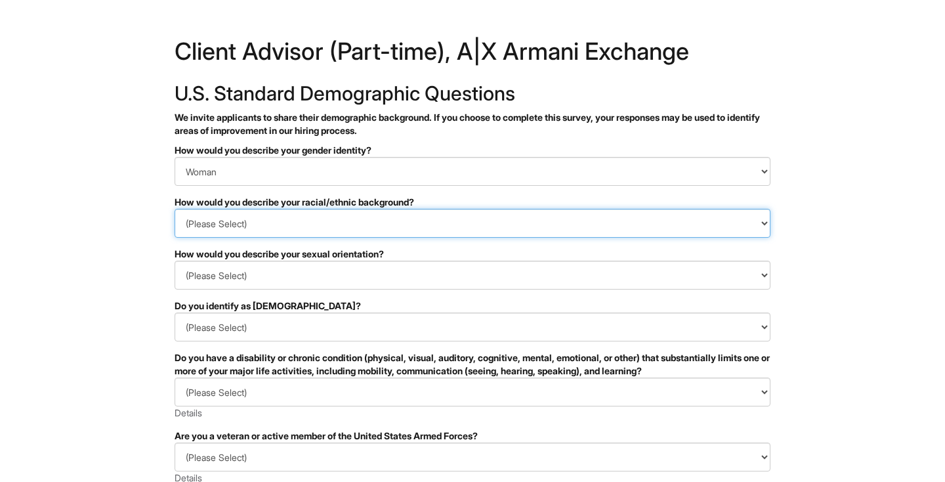
click at [337, 221] on select "(Please Select) [DEMOGRAPHIC_DATA] or of [DEMOGRAPHIC_DATA] descent [DEMOGRAPHI…" at bounding box center [473, 223] width 596 height 29
click at [282, 227] on select "(Please Select) Black or of African descent East Asian Hispanic, Latinx or of S…" at bounding box center [473, 223] width 596 height 29
select select "White or European"
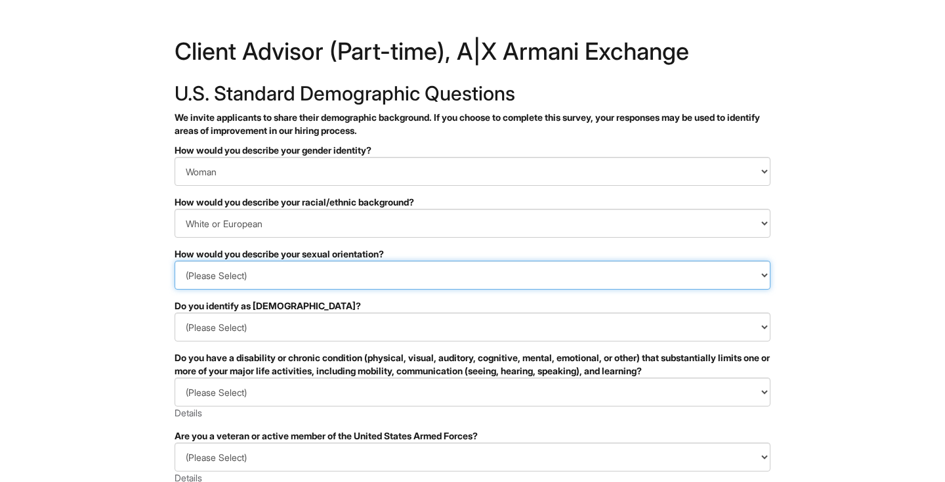
click at [280, 274] on select "(Please Select) Asexual Bisexual and/or pansexual Gay Heterosexual Lesbian Quee…" at bounding box center [473, 275] width 596 height 29
select select "Heterosexual"
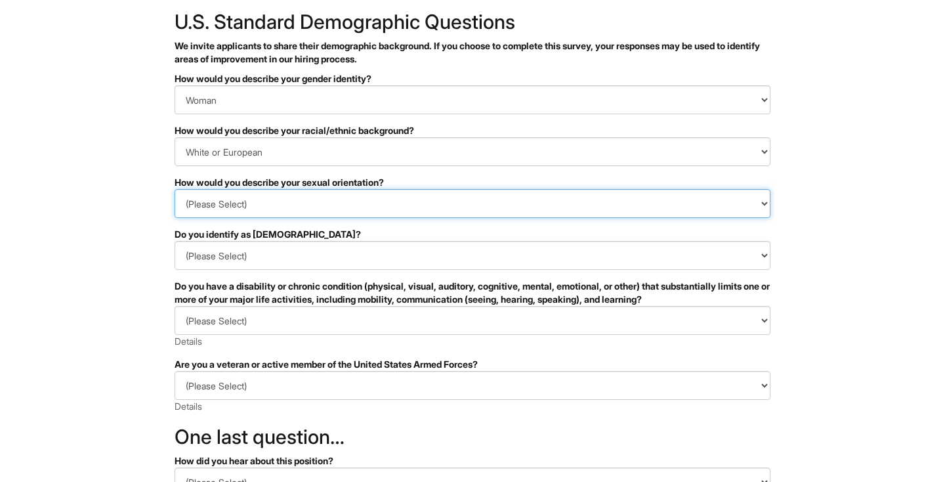
scroll to position [73, 0]
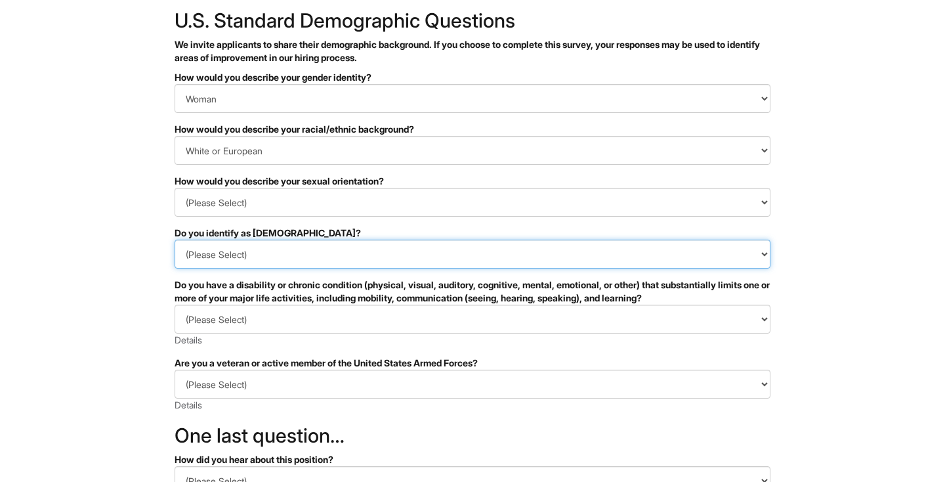
click at [267, 259] on select "(Please Select) Yes No I prefer to self-describe I don't wish to answer" at bounding box center [473, 254] width 596 height 29
click at [257, 257] on select "(Please Select) Yes No I prefer to self-describe I don't wish to answer" at bounding box center [473, 254] width 596 height 29
select select "No"
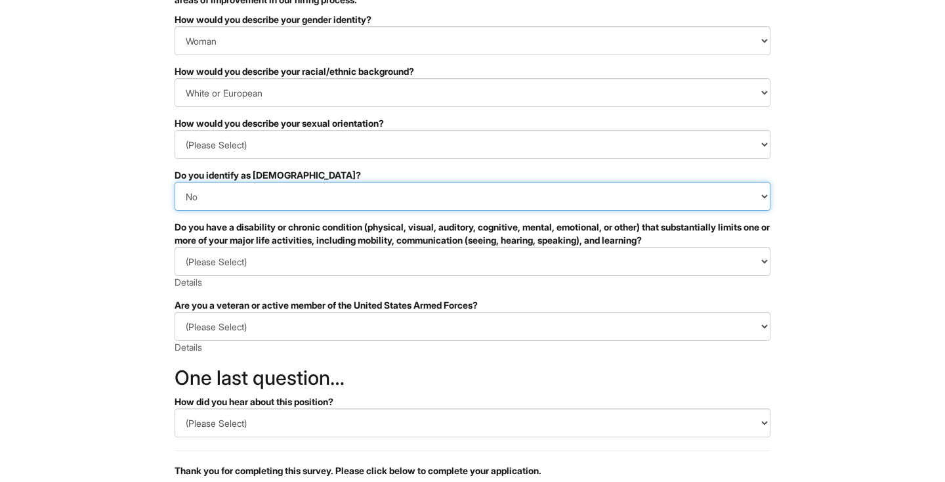
scroll to position [131, 0]
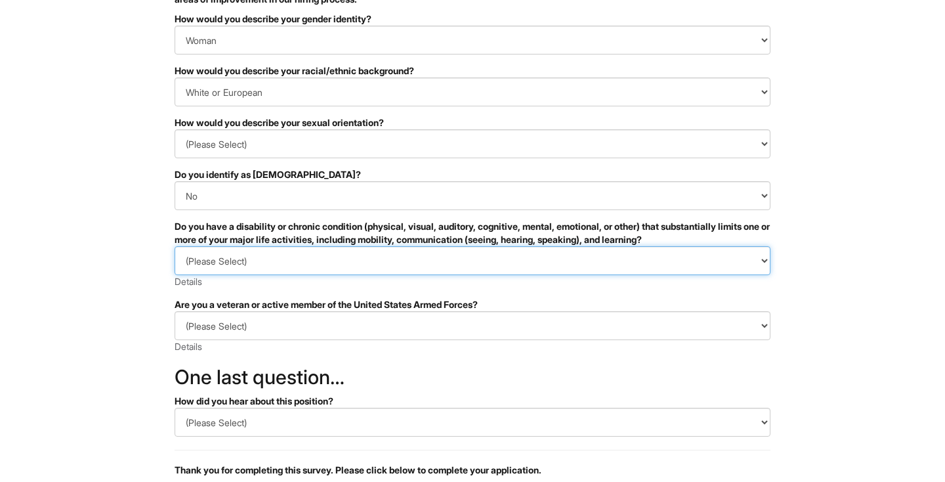
click at [263, 259] on select "(Please Select) YES, I HAVE A DISABILITY (or previously had a disability) NO, I…" at bounding box center [473, 260] width 596 height 29
select select "NO, I DON'T HAVE A DISABILITY"
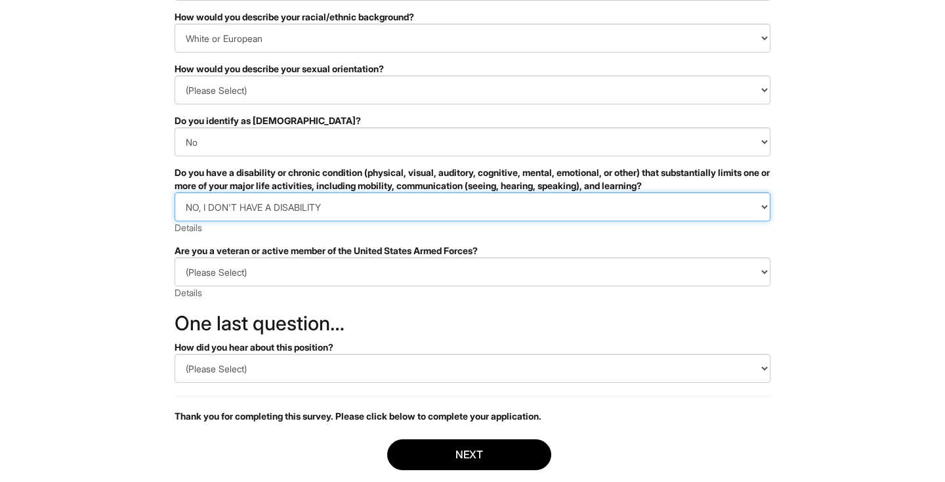
scroll to position [186, 0]
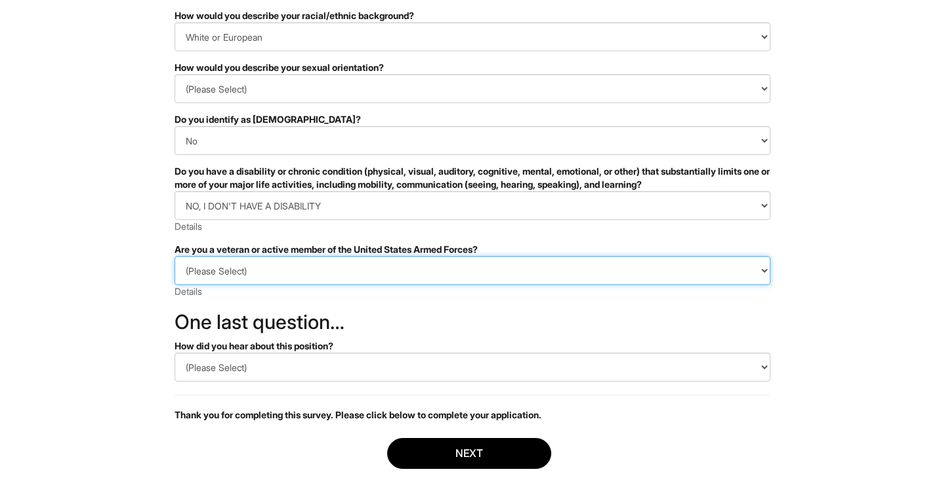
click at [262, 269] on select "(Please Select) I IDENTIFY AS ONE OR MORE OF THE CLASSIFICATIONS OF PROTECTED V…" at bounding box center [473, 270] width 596 height 29
select select "I AM NOT A PROTECTED VETERAN"
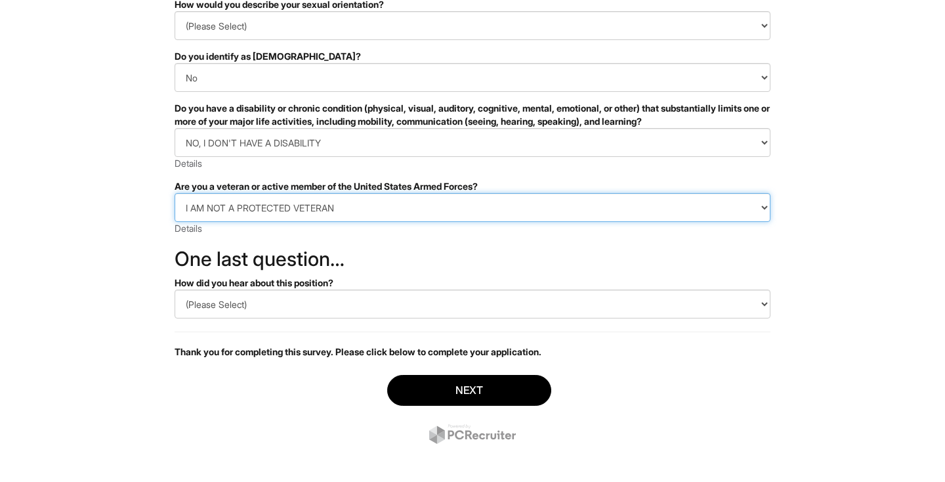
scroll to position [257, 0]
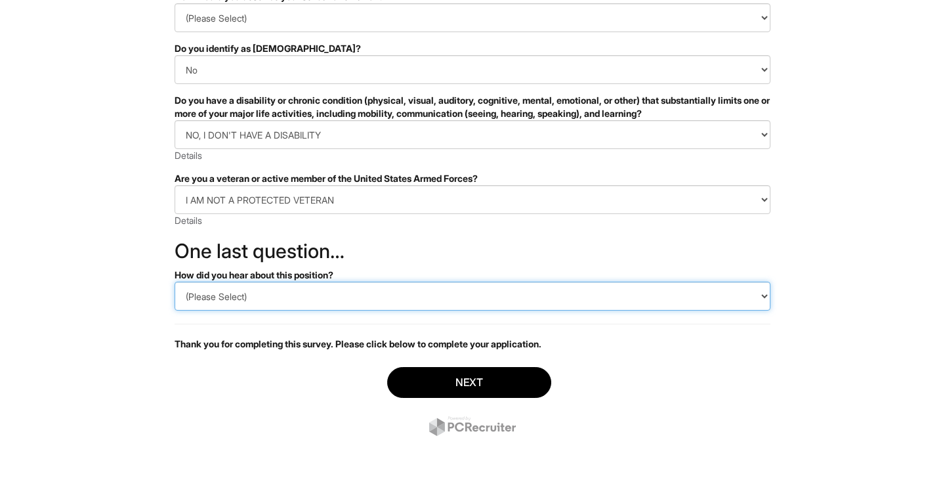
click at [262, 298] on select "(Please Select) CareerBuilder Indeed LinkedIn Monster Referral Other" at bounding box center [473, 296] width 596 height 29
select select "Indeed"
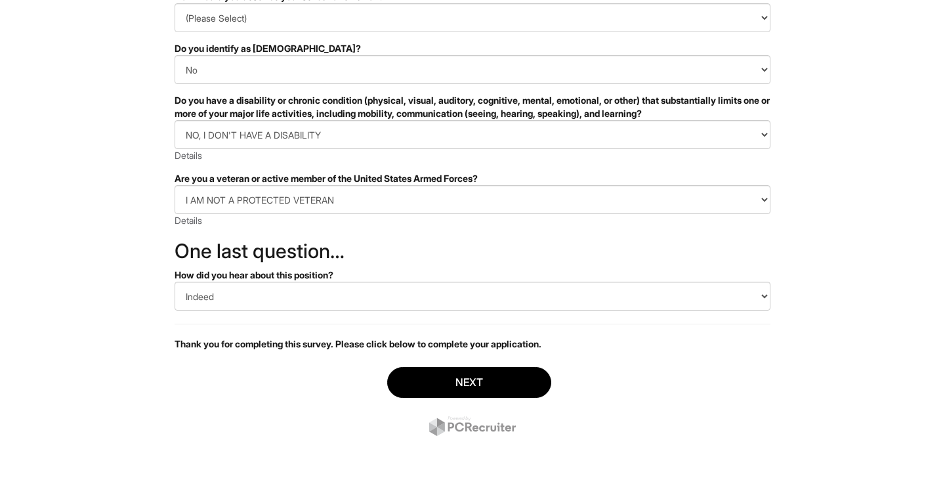
drag, startPoint x: 290, startPoint y: 342, endPoint x: 430, endPoint y: 366, distance: 142.5
click at [430, 366] on div "Next" at bounding box center [473, 403] width 596 height 92
drag, startPoint x: 430, startPoint y: 366, endPoint x: 429, endPoint y: 375, distance: 9.3
click at [429, 375] on button "Next" at bounding box center [469, 382] width 164 height 31
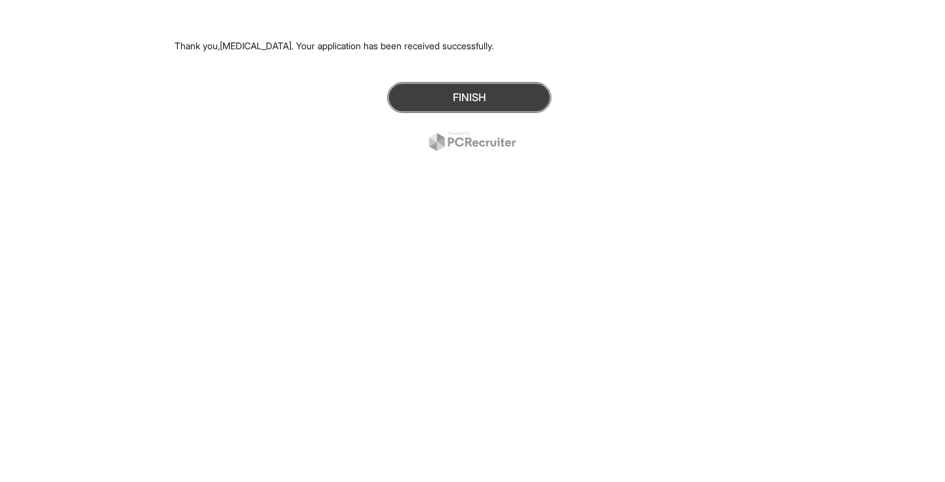
click at [518, 101] on button "Finish" at bounding box center [469, 97] width 164 height 31
